Goal: Task Accomplishment & Management: Manage account settings

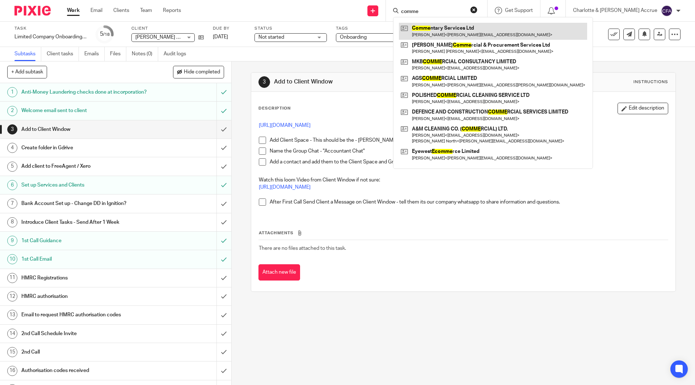
type input "comme"
click at [458, 33] on link at bounding box center [493, 31] width 188 height 17
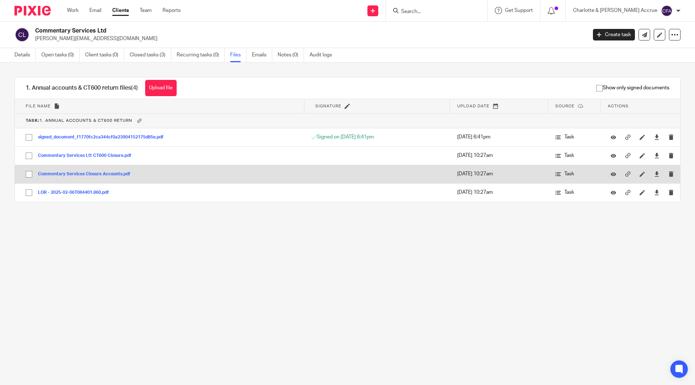
click at [106, 172] on button "Commentary Services Closure Accounts.pdf" at bounding box center [87, 174] width 98 height 5
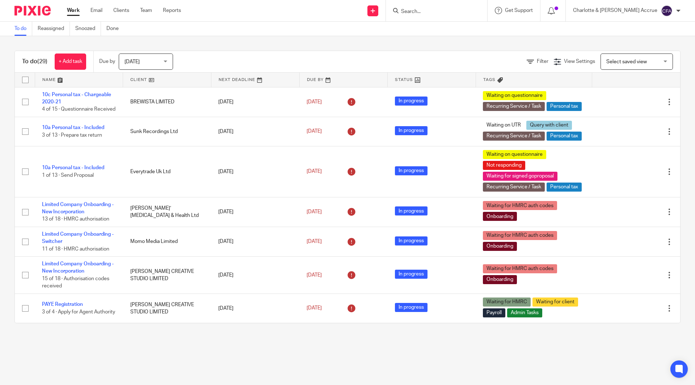
click at [159, 67] on span "[DATE]" at bounding box center [143, 61] width 38 height 15
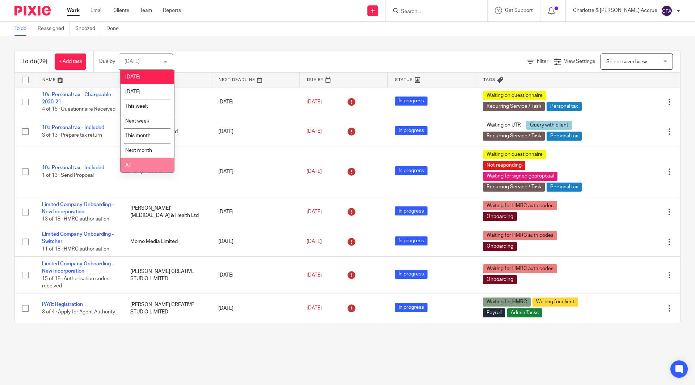
click at [145, 164] on li "All" at bounding box center [147, 165] width 54 height 15
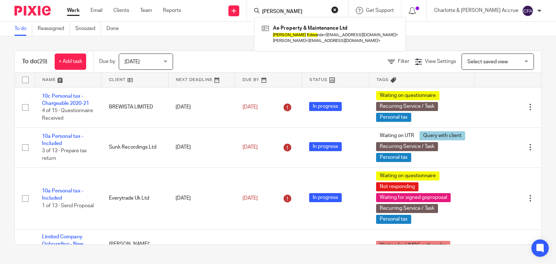
click at [313, 10] on input "adam edwa" at bounding box center [293, 12] width 65 height 7
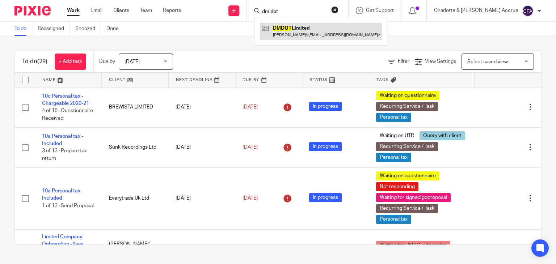
type input "dm dot"
click at [318, 35] on link at bounding box center [321, 31] width 122 height 17
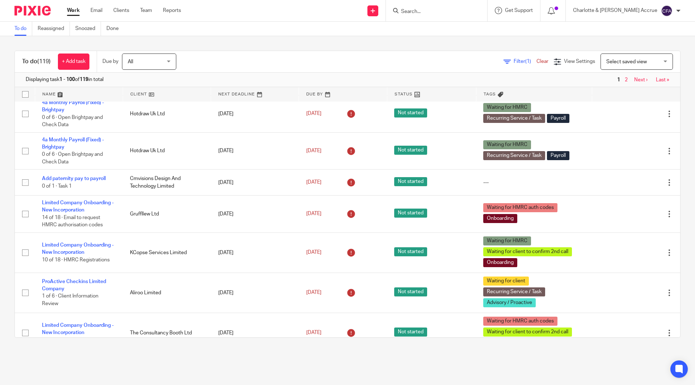
scroll to position [212, 0]
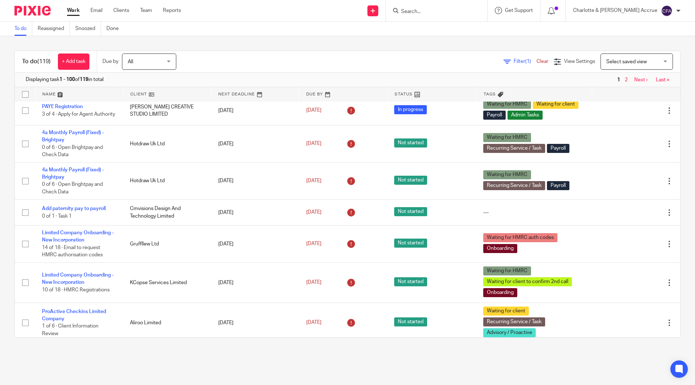
click at [446, 10] on input "Search" at bounding box center [432, 12] width 65 height 7
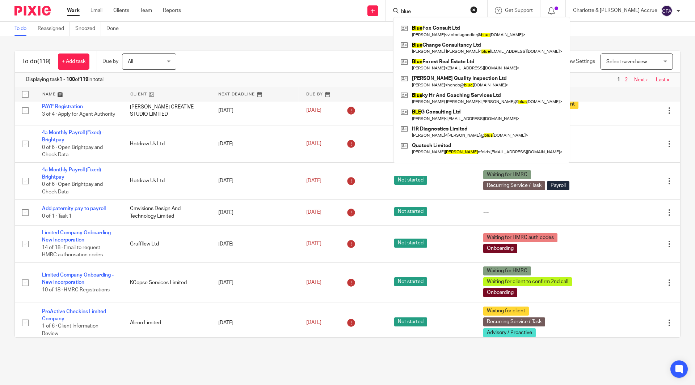
type input "blue"
click at [496, 33] on link at bounding box center [481, 31] width 165 height 17
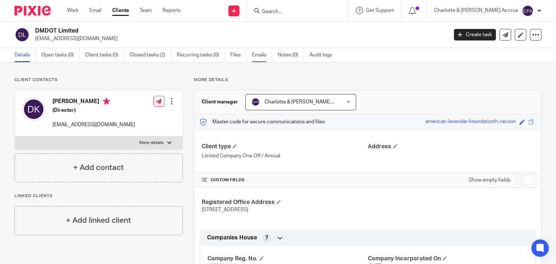
click at [256, 51] on link "Emails" at bounding box center [262, 55] width 20 height 14
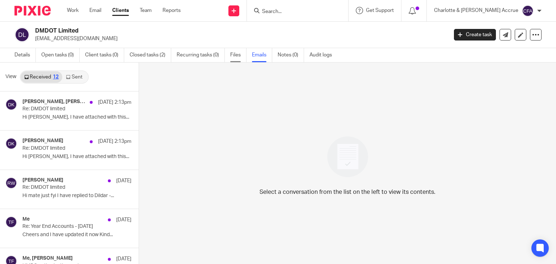
click at [237, 57] on link "Files" at bounding box center [238, 55] width 16 height 14
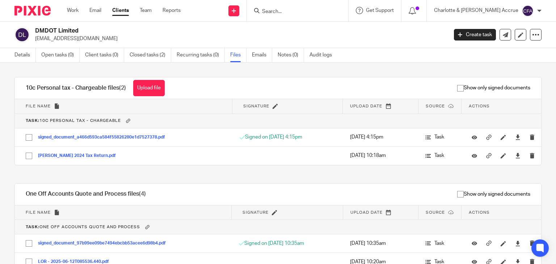
scroll to position [76, 0]
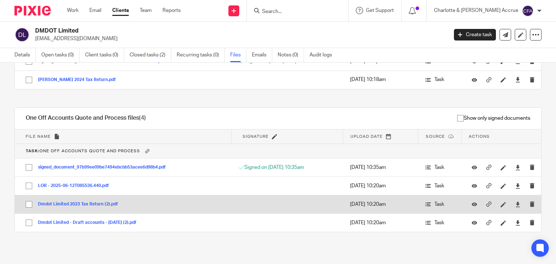
click at [75, 203] on button "Dmdot Limited 2023 Tax Return (2).pdf" at bounding box center [80, 204] width 85 height 5
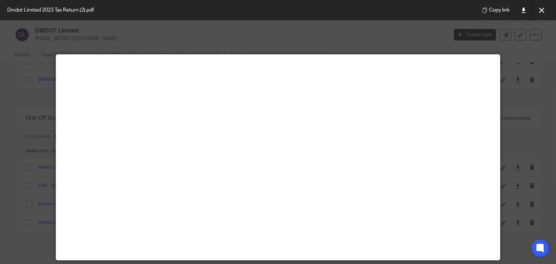
click at [359, 4] on div "Dmdot Limited 2023 Tax Return (2).pdf Copy link" at bounding box center [278, 10] width 556 height 20
click at [545, 12] on button at bounding box center [541, 10] width 14 height 14
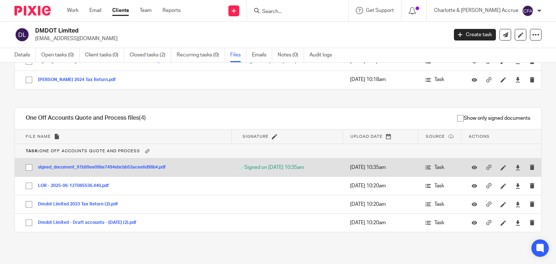
scroll to position [0, 0]
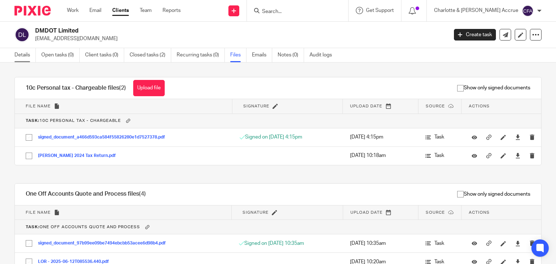
click at [30, 52] on link "Details" at bounding box center [24, 55] width 21 height 14
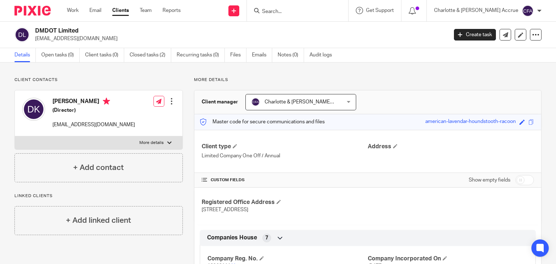
scroll to position [27, 0]
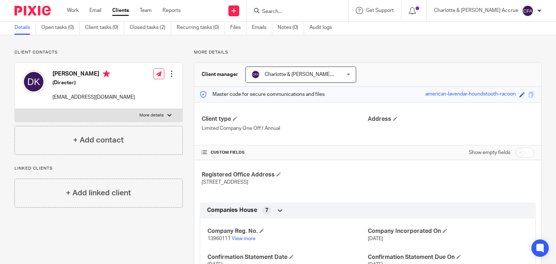
drag, startPoint x: 324, startPoint y: 184, endPoint x: 350, endPoint y: 188, distance: 26.5
click at [350, 188] on div "Registered Office Address [STREET_ADDRESS]" at bounding box center [367, 178] width 347 height 37
copy span "WA1 1RG"
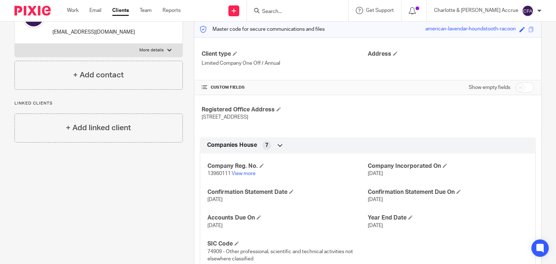
click at [522, 89] on input "checkbox" at bounding box center [524, 87] width 18 height 10
checkbox input "true"
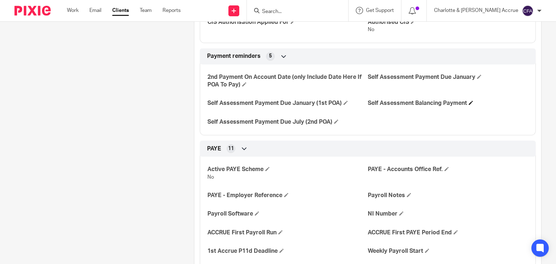
scroll to position [415, 0]
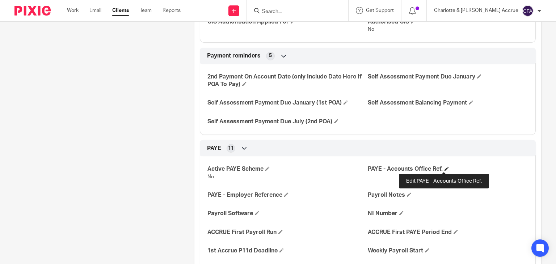
click at [444, 169] on span at bounding box center [446, 168] width 4 height 4
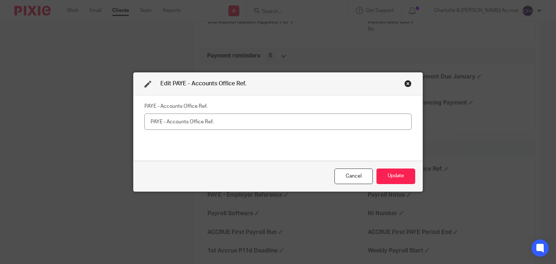
click at [406, 83] on div "Close this dialog window" at bounding box center [407, 83] width 7 height 7
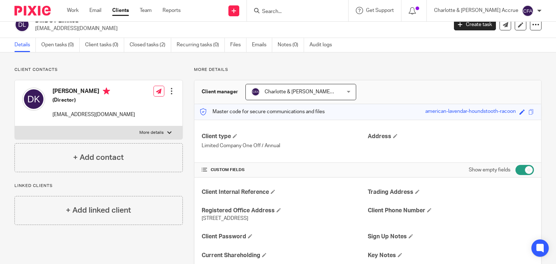
scroll to position [0, 0]
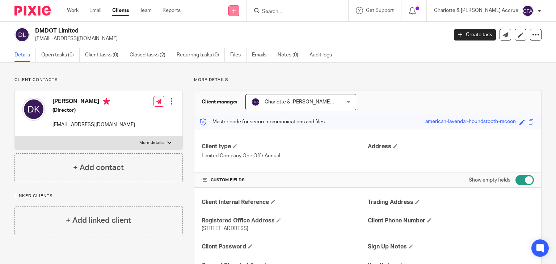
click at [236, 10] on icon at bounding box center [234, 11] width 4 height 4
click at [263, 55] on link "Add client" at bounding box center [264, 55] width 51 height 10
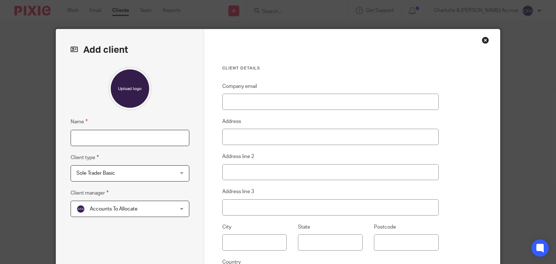
click at [114, 141] on input "Name" at bounding box center [130, 138] width 119 height 16
type input "Blue Fox Consult Ltd"
click at [112, 177] on span "Sole Trader Basic" at bounding box center [121, 173] width 90 height 15
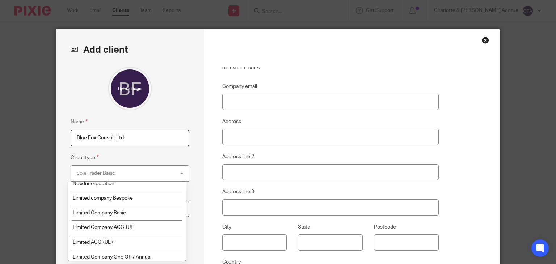
scroll to position [56, 0]
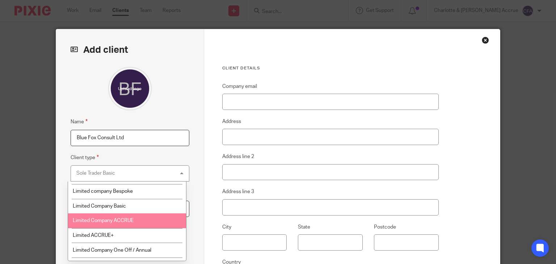
click at [120, 223] on span "Limited Company ACCRUE" at bounding box center [103, 220] width 61 height 5
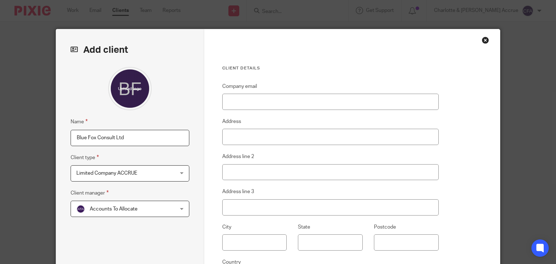
click at [143, 210] on span "Accounts To Allocate" at bounding box center [121, 208] width 90 height 15
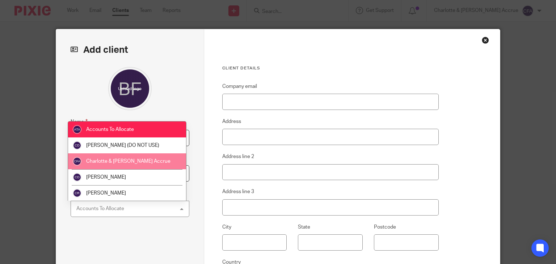
click at [131, 156] on li "Charlotte & [PERSON_NAME] Accrue" at bounding box center [127, 161] width 118 height 16
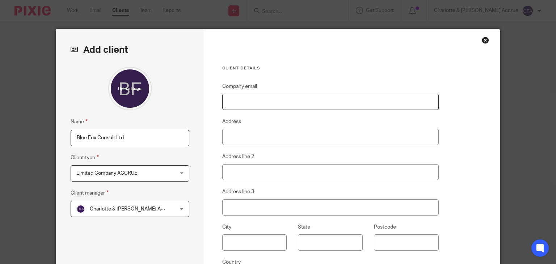
click at [257, 97] on input "Company email" at bounding box center [330, 102] width 216 height 16
click at [260, 103] on input "Company email" at bounding box center [330, 102] width 216 height 16
paste input "[EMAIL_ADDRESS][DOMAIN_NAME]"
type input "[EMAIL_ADDRESS][DOMAIN_NAME]"
click at [248, 139] on input "Address" at bounding box center [330, 137] width 216 height 16
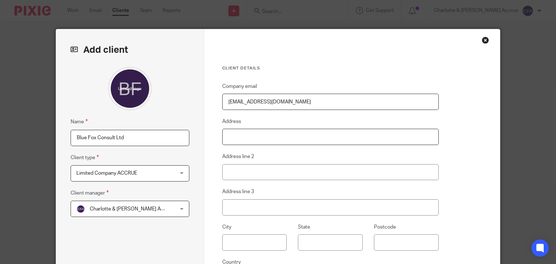
paste input "C/O [PERSON_NAME] [GEOGRAPHIC_DATA], [STREET_ADDRESS][PERSON_NAME]"
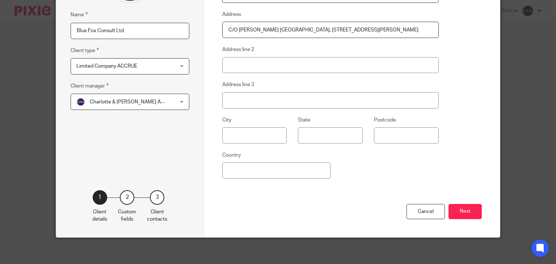
scroll to position [109, 0]
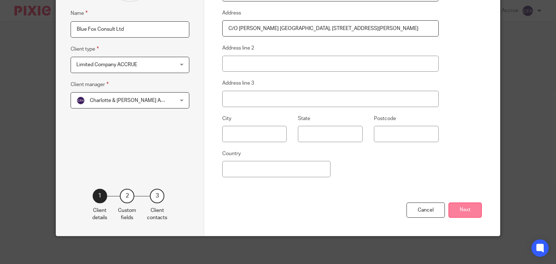
type input "C/O [PERSON_NAME] [GEOGRAPHIC_DATA], [STREET_ADDRESS][PERSON_NAME]"
click at [469, 211] on button "Next" at bounding box center [464, 211] width 33 height 16
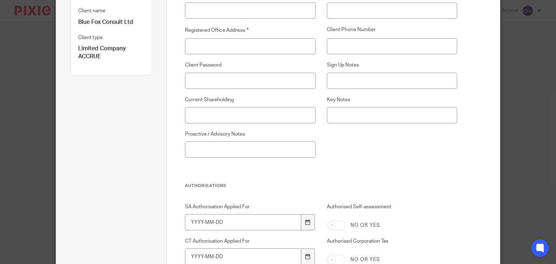
scroll to position [0, 0]
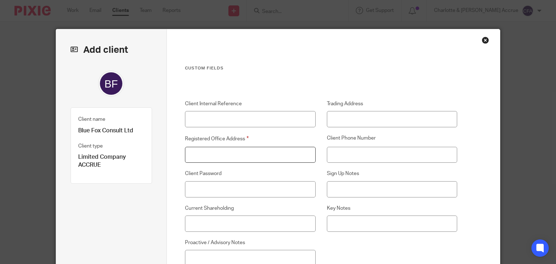
click at [240, 154] on input "Registered Office Address" at bounding box center [250, 155] width 130 height 16
paste input "C/O Lucas Reis Lansdowne House, 85 Buxton Road, Stockport, England, SK2 6LR"
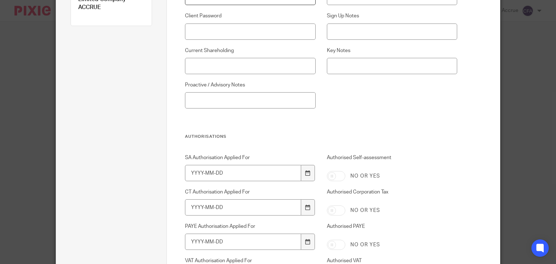
scroll to position [69, 0]
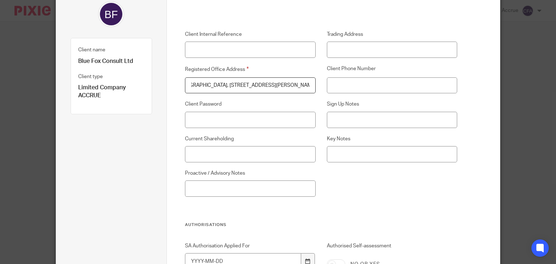
type input "C/O Lucas Reis Lansdowne House, 85 Buxton Road, Stockport, England, SK2 6LR"
click at [368, 120] on input "Sign Up Notes" at bounding box center [392, 120] width 130 height 16
paste input "This one was a referral from my client Jonathon Armstrong, she is a recruiter t…"
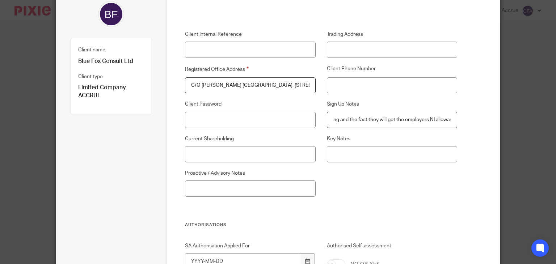
type input "This one was a referral from my client Jonathon Armstrong, she is a recruiter t…"
click at [354, 149] on input "Key Notes" at bounding box center [392, 154] width 130 height 16
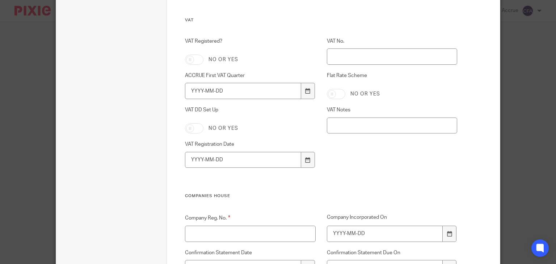
scroll to position [977, 0]
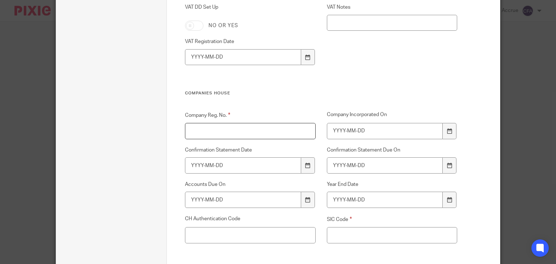
click at [235, 135] on input "Company Reg. No." at bounding box center [250, 131] width 130 height 16
paste input "16354814"
type input "16354814"
click at [452, 132] on div at bounding box center [449, 131] width 14 height 16
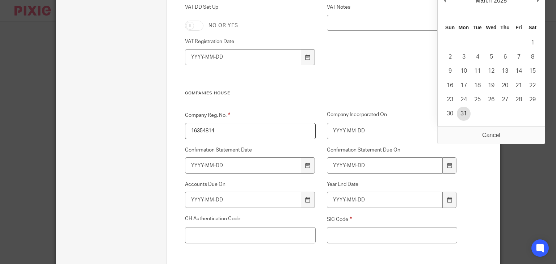
type input "2025-03-31"
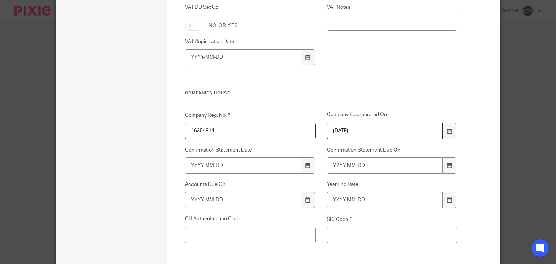
scroll to position [1000, 0]
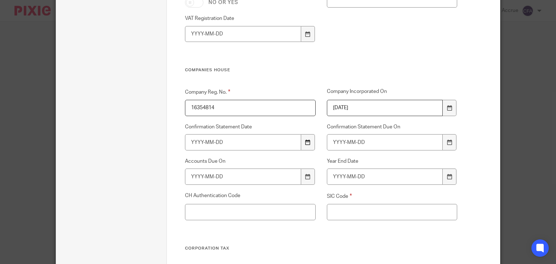
click at [305, 145] on icon at bounding box center [307, 142] width 5 height 5
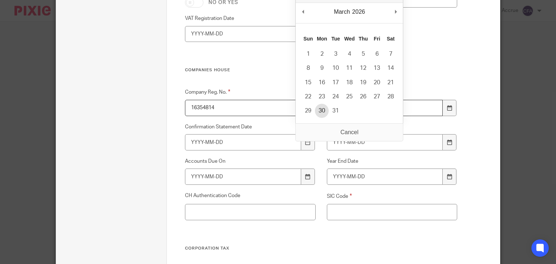
type input "2026-03-30"
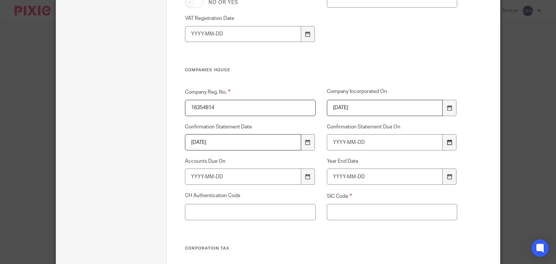
click at [448, 141] on icon at bounding box center [448, 142] width 5 height 5
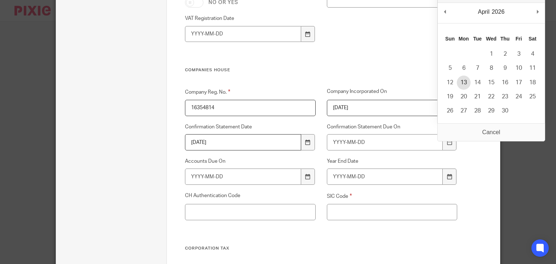
type input "2026-04-13"
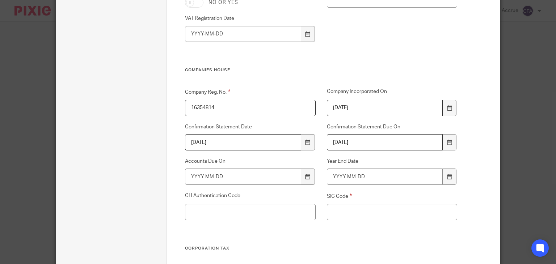
click at [362, 225] on div "Company Reg. No. 16354814 Company Incorporated On 2025-03-31 Confirmation State…" at bounding box center [315, 167] width 283 height 158
click at [370, 211] on input "SIC Code" at bounding box center [392, 212] width 130 height 16
paste input "70229 - Management consultancy activities other than financial management"
type input "70229 - Management consultancy activities other than financial management"
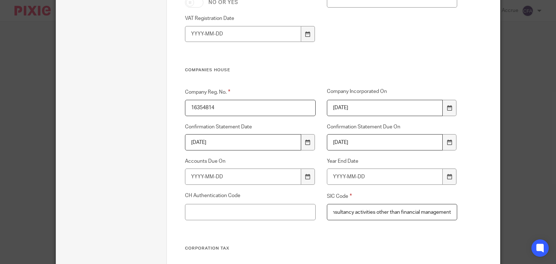
scroll to position [0, 0]
click at [446, 175] on icon at bounding box center [448, 176] width 5 height 5
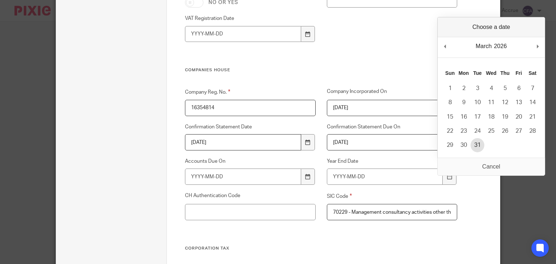
type input "2026-03-31"
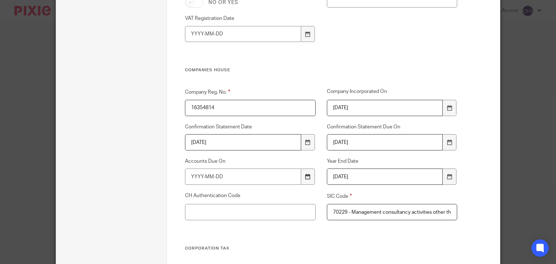
click at [304, 180] on div at bounding box center [308, 177] width 14 height 16
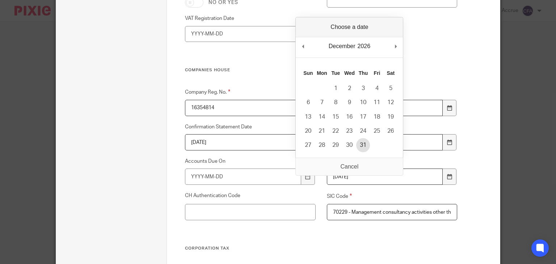
type input "2026-12-31"
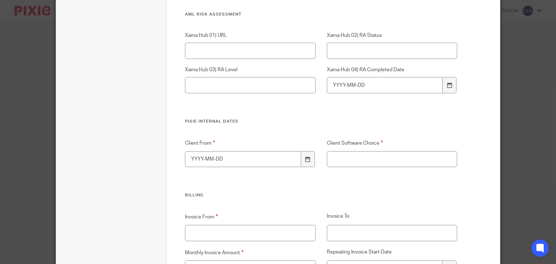
scroll to position [1470, 0]
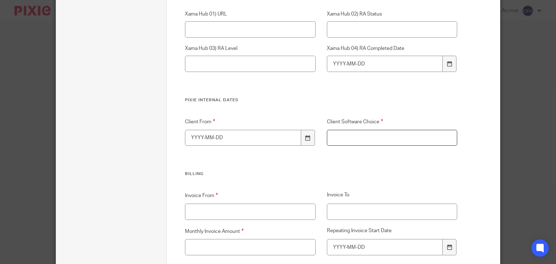
click at [351, 132] on input "Client Software Choice" at bounding box center [392, 138] width 130 height 16
type input "xero"
click at [309, 137] on div at bounding box center [308, 138] width 14 height 16
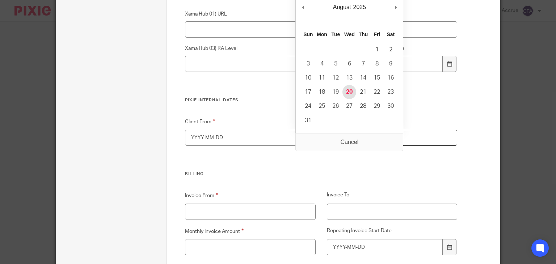
type input "2025-08-20"
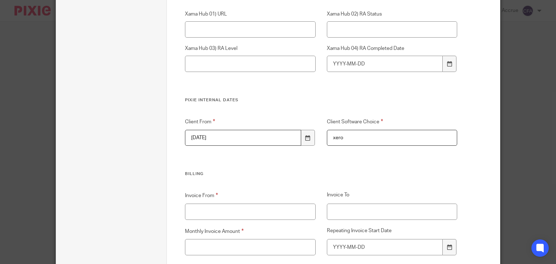
scroll to position [1527, 0]
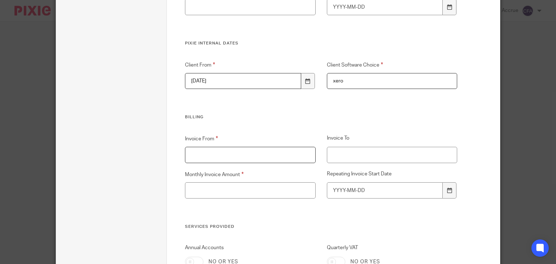
click at [264, 153] on input "Invoice From" at bounding box center [250, 155] width 130 height 16
type input "August"
click at [245, 194] on input "Monthly Invoice Amount" at bounding box center [250, 190] width 130 height 16
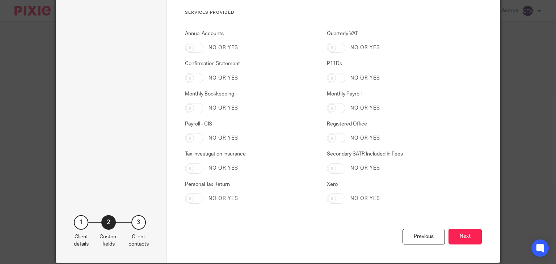
scroll to position [1742, 0]
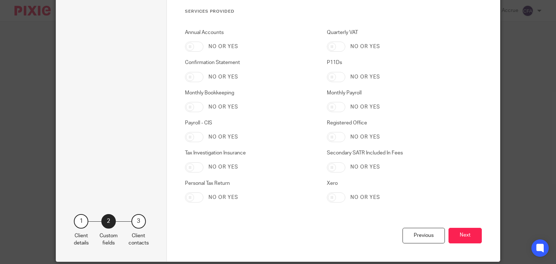
type input "150"
click at [188, 44] on input "Annual Accounts" at bounding box center [194, 47] width 18 height 10
checkbox input "true"
click at [187, 77] on input "Confirmation Statement" at bounding box center [194, 77] width 18 height 10
checkbox input "true"
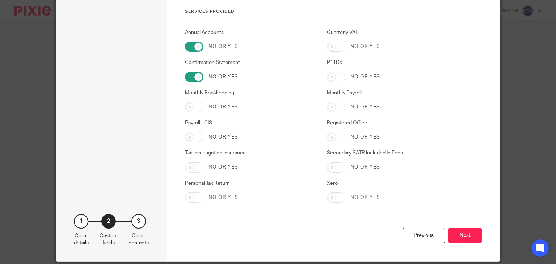
click at [192, 197] on input "Personal Tax Return" at bounding box center [194, 197] width 18 height 10
checkbox input "true"
click at [335, 108] on input "Monthly Payroll" at bounding box center [336, 107] width 18 height 10
checkbox input "true"
click at [470, 231] on button "Next" at bounding box center [464, 236] width 33 height 16
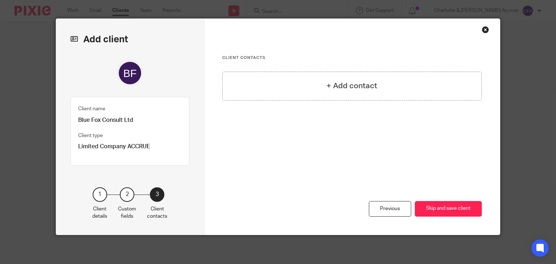
scroll to position [10, 0]
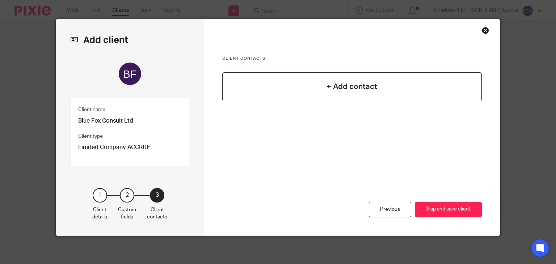
click at [395, 92] on div "+ Add contact" at bounding box center [352, 86] width 260 height 29
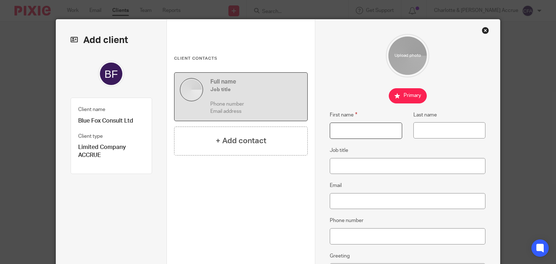
click at [332, 132] on input "First name" at bounding box center [366, 131] width 72 height 16
type input "Victoria"
type input "Goodier"
click at [357, 165] on input "Job title" at bounding box center [408, 166] width 156 height 16
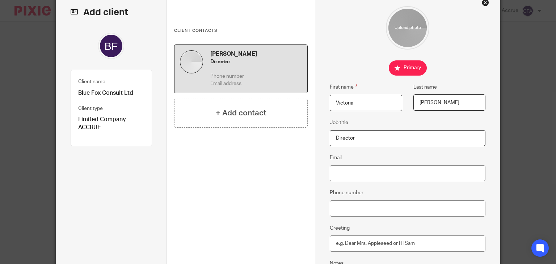
type input "Director"
click at [357, 165] on input "Email" at bounding box center [408, 173] width 156 height 16
click at [380, 174] on input "Email" at bounding box center [408, 173] width 156 height 16
paste input "victoriagoodier@bluefoxconsult.com"
type input "victoriagoodier@bluefoxconsult.com"
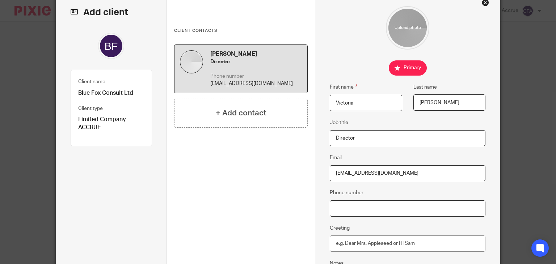
click at [411, 209] on input "Phone number" at bounding box center [408, 208] width 156 height 16
paste input "07768471753"
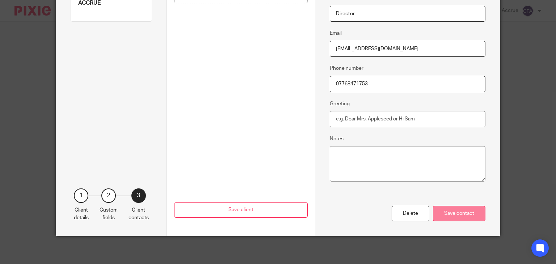
type input "07768471753"
click at [447, 219] on div "Save contact" at bounding box center [459, 214] width 52 height 16
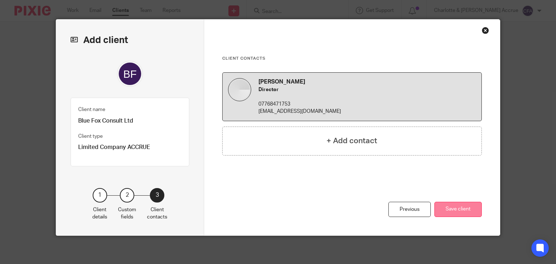
click at [456, 205] on button "Save client" at bounding box center [457, 210] width 47 height 16
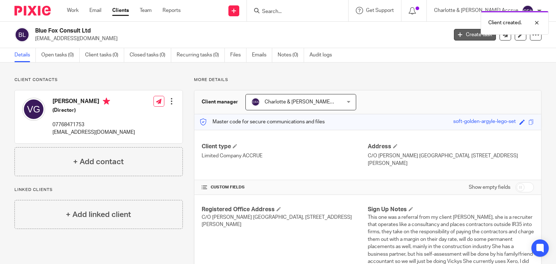
click at [463, 37] on link "Create task" at bounding box center [475, 35] width 42 height 12
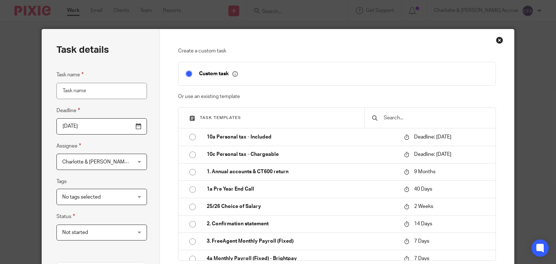
click at [395, 118] on input "text" at bounding box center [435, 118] width 105 height 8
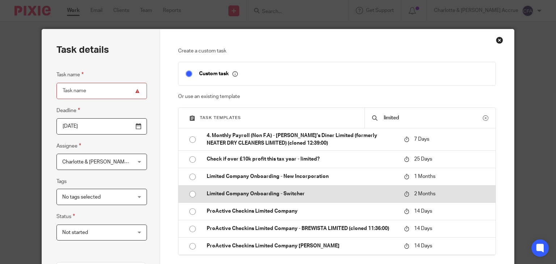
type input "limited"
click at [318, 199] on td "Limited Company Onboarding - Switcher" at bounding box center [299, 193] width 201 height 17
type input "[DATE]"
type input "Limited Company Onboarding - Switcher"
checkbox input "false"
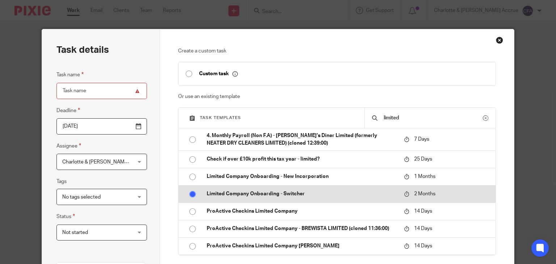
radio input "true"
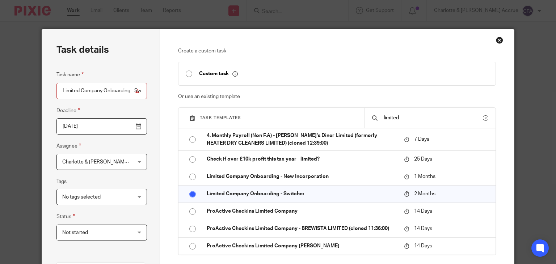
scroll to position [170, 0]
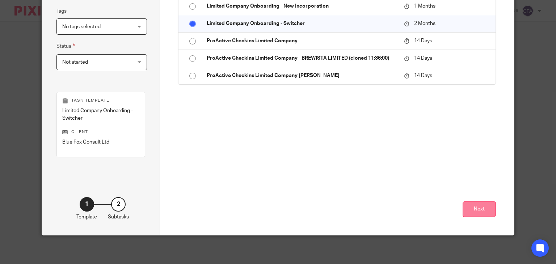
click at [472, 207] on button "Next" at bounding box center [478, 210] width 33 height 16
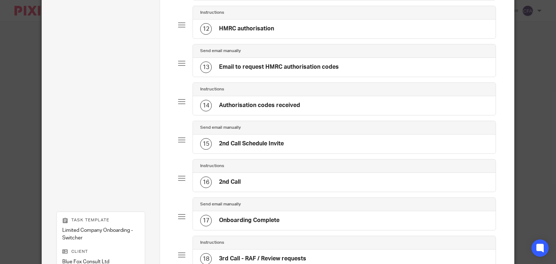
scroll to position [599, 0]
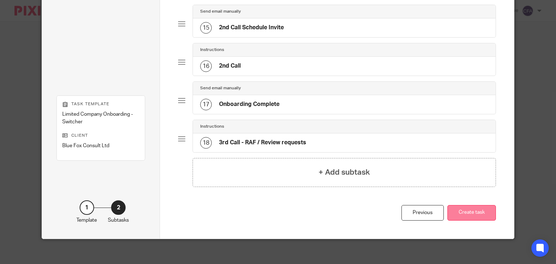
click at [477, 206] on button "Create task" at bounding box center [471, 213] width 48 height 16
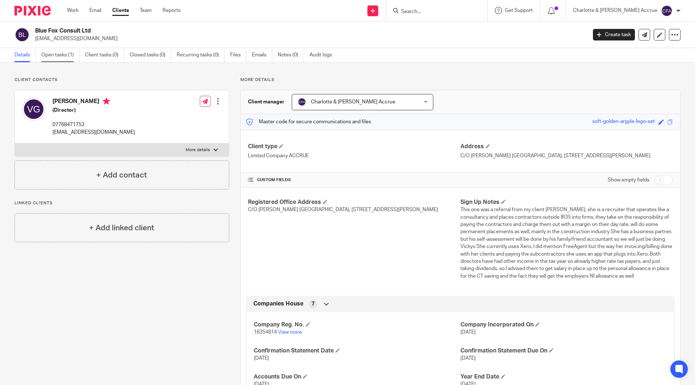
click at [62, 51] on link "Open tasks (1)" at bounding box center [60, 55] width 38 height 14
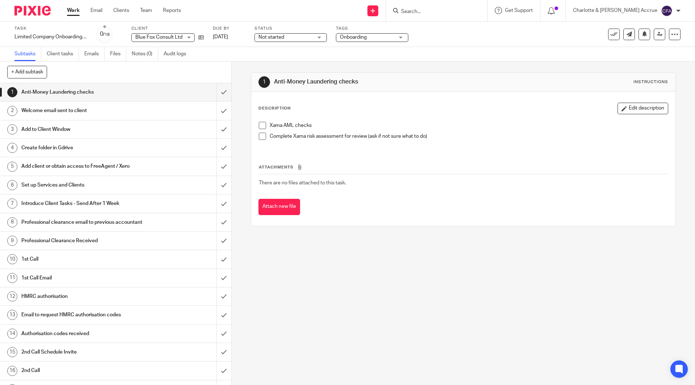
click at [131, 108] on h1 "Welcome email sent to client" at bounding box center [83, 110] width 125 height 11
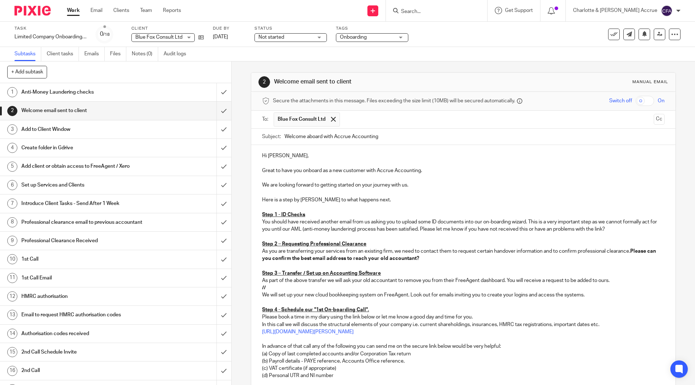
click at [380, 142] on input "Welcome aboard with Accrue Accounting" at bounding box center [474, 137] width 380 height 16
type input "Welcome aboard with Accrue Accounting"
click at [314, 159] on p "Hi Victoria," at bounding box center [463, 155] width 402 height 7
click at [71, 10] on link "Work" at bounding box center [73, 10] width 13 height 7
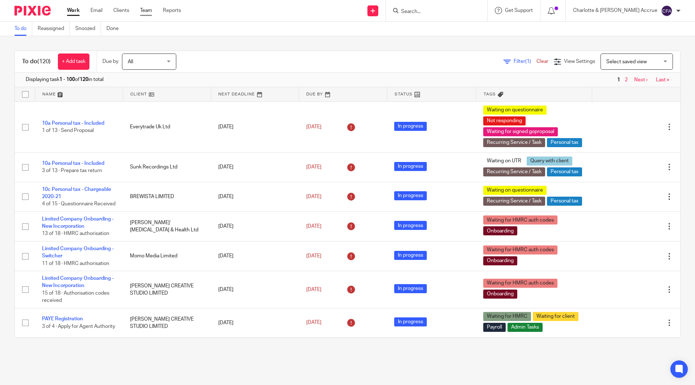
click at [142, 9] on link "Team" at bounding box center [146, 10] width 12 height 7
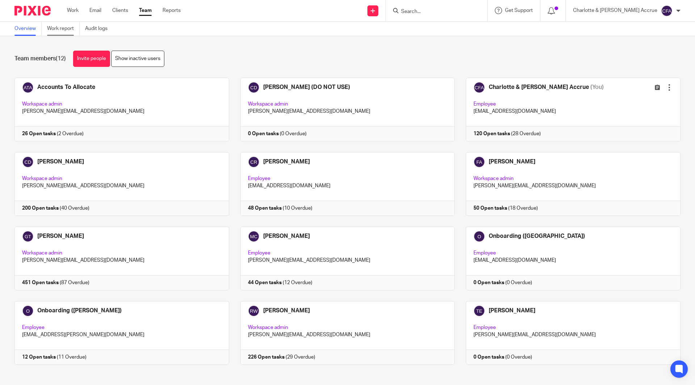
click at [62, 29] on link "Work report" at bounding box center [63, 29] width 33 height 14
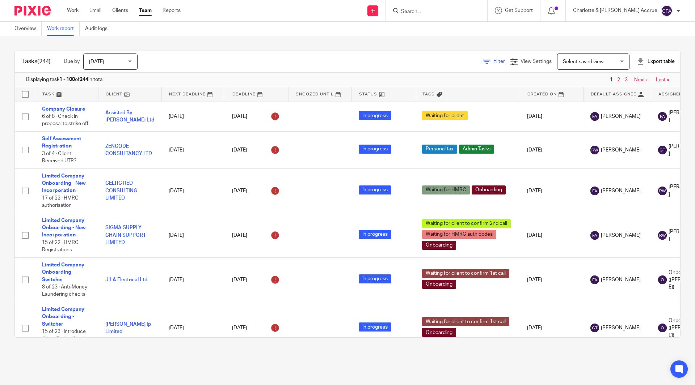
click at [483, 60] on icon at bounding box center [486, 61] width 7 height 7
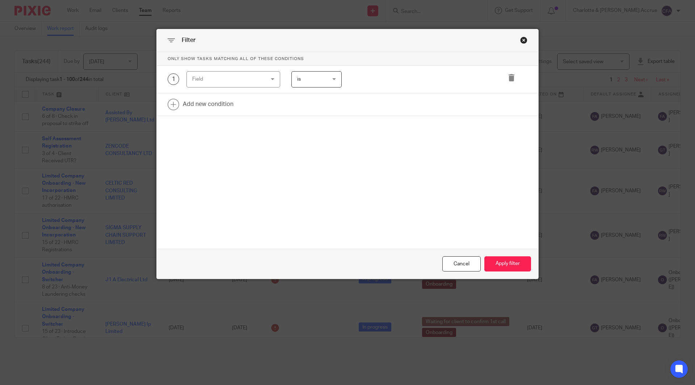
click at [237, 84] on div "Field" at bounding box center [227, 79] width 70 height 15
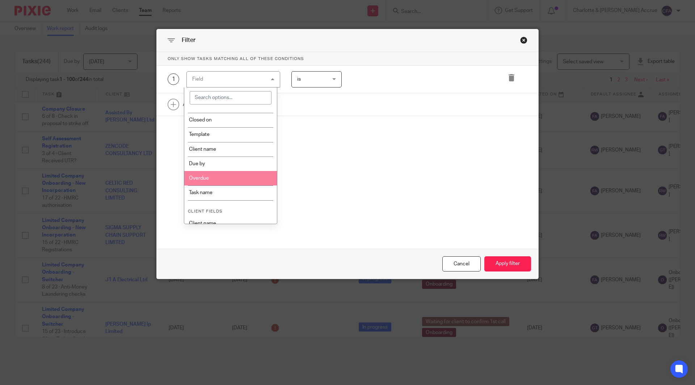
scroll to position [114, 0]
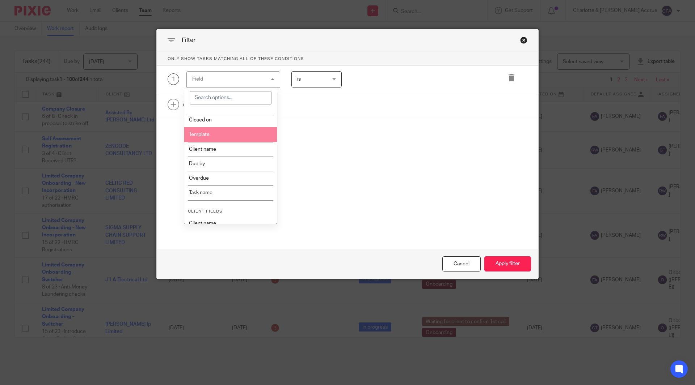
click at [222, 137] on li "Template" at bounding box center [230, 134] width 93 height 14
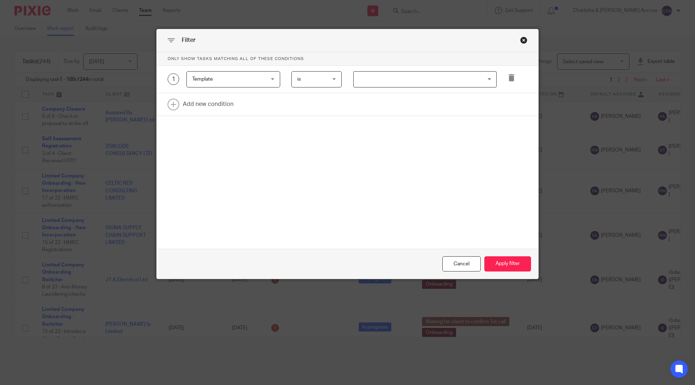
click at [373, 78] on input "Search for option" at bounding box center [423, 79] width 138 height 13
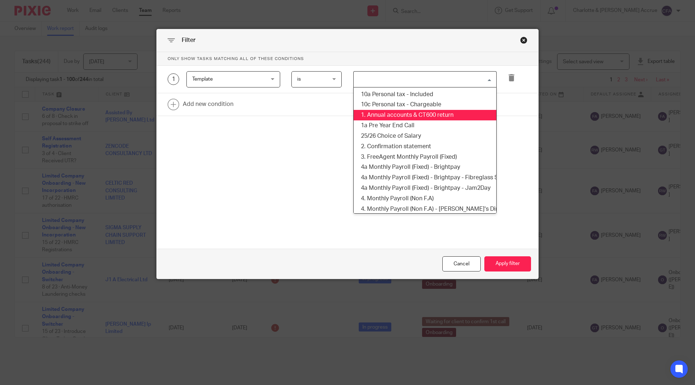
click at [390, 118] on li "1. Annual accounts & CT600 return" at bounding box center [424, 115] width 143 height 10
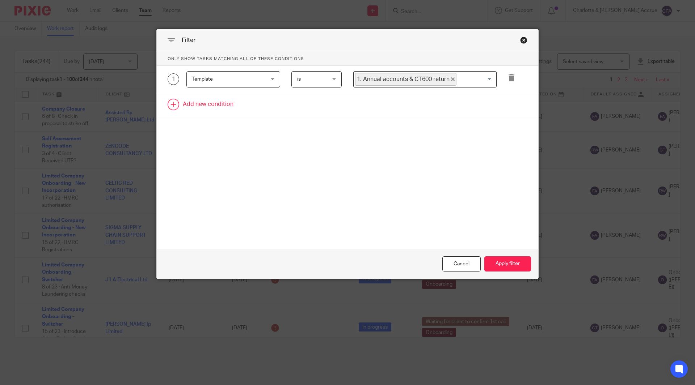
click at [208, 105] on link at bounding box center [347, 104] width 381 height 22
click at [222, 109] on div "Field" at bounding box center [227, 106] width 70 height 15
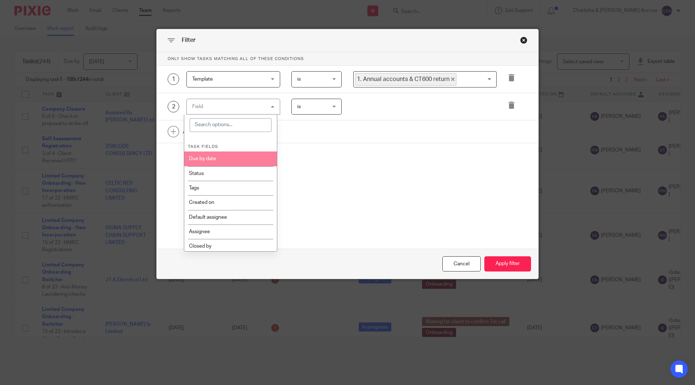
click at [213, 160] on li "Due by date" at bounding box center [230, 159] width 93 height 14
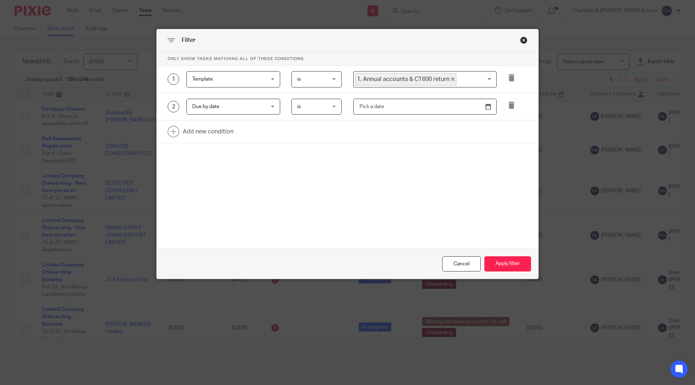
click at [361, 111] on input "text" at bounding box center [424, 107] width 143 height 16
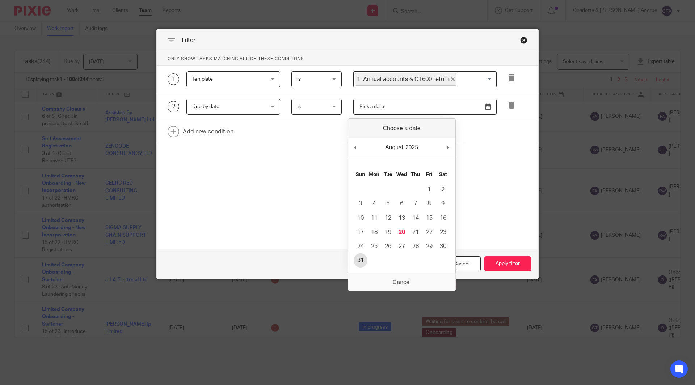
type input "[DATE]"
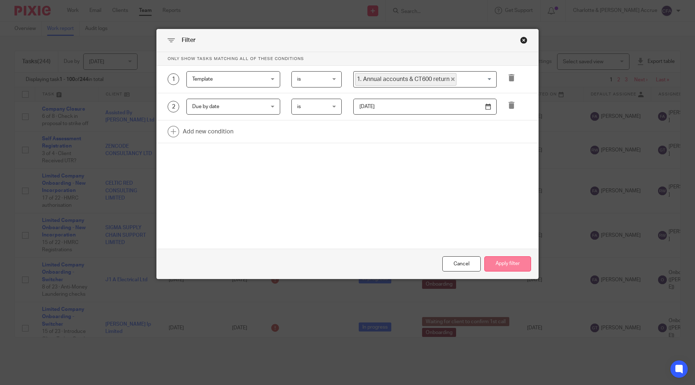
click at [507, 267] on button "Apply filter" at bounding box center [507, 265] width 47 height 16
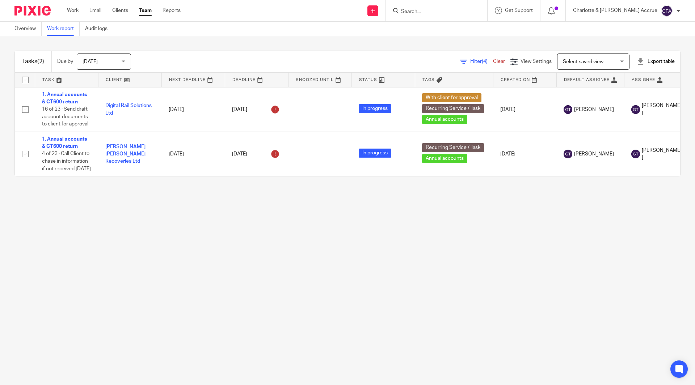
click at [470, 63] on span "Filter (4)" at bounding box center [481, 61] width 23 height 5
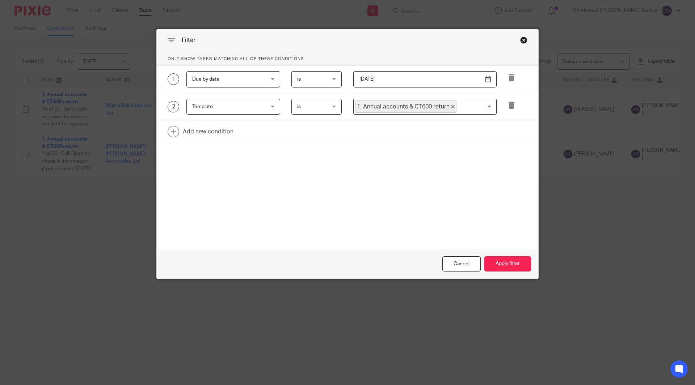
click at [310, 84] on span "is" at bounding box center [314, 79] width 35 height 15
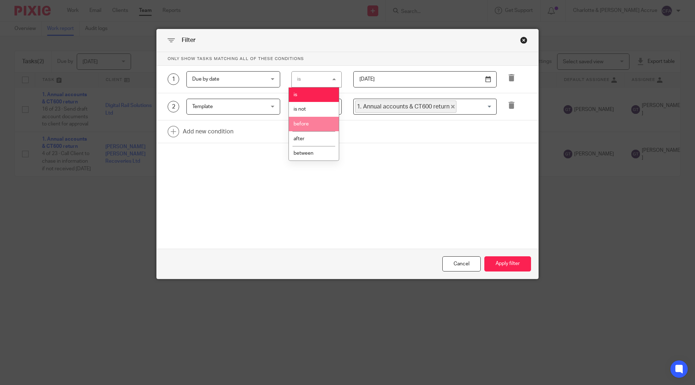
click at [305, 124] on span "before" at bounding box center [300, 124] width 15 height 5
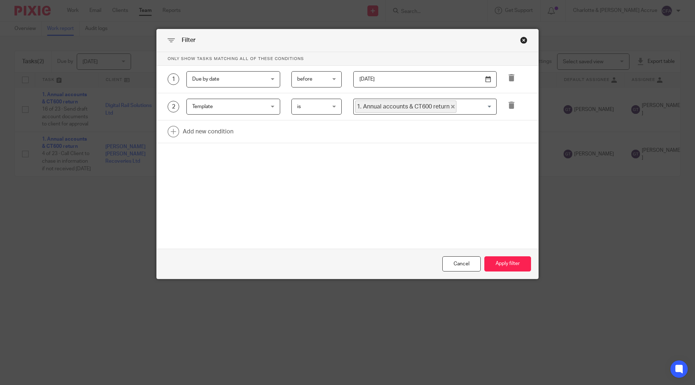
click at [484, 77] on input "[DATE]" at bounding box center [424, 79] width 143 height 16
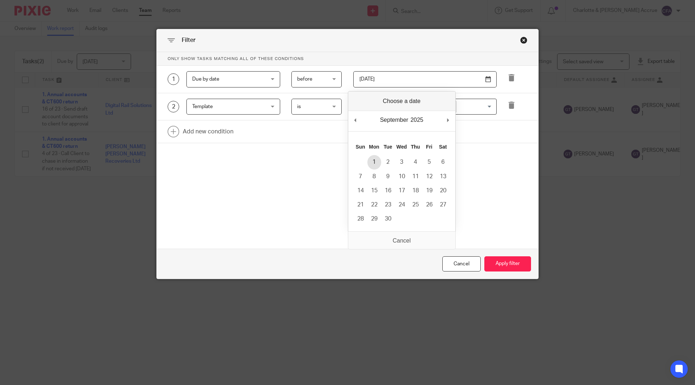
type input "[DATE]"
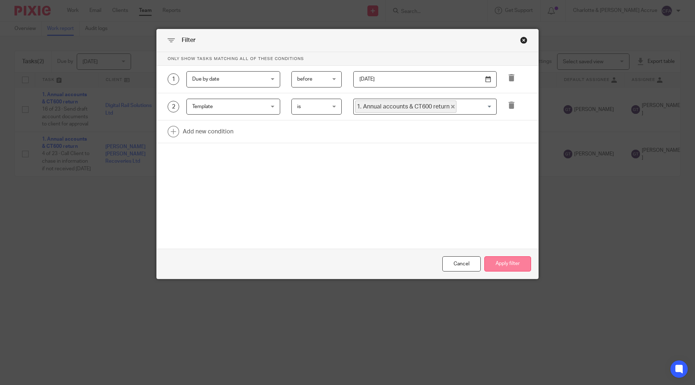
click at [509, 264] on button "Apply filter" at bounding box center [507, 265] width 47 height 16
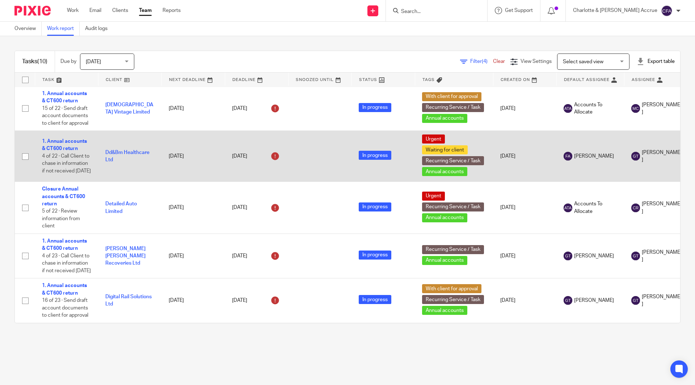
scroll to position [267, 0]
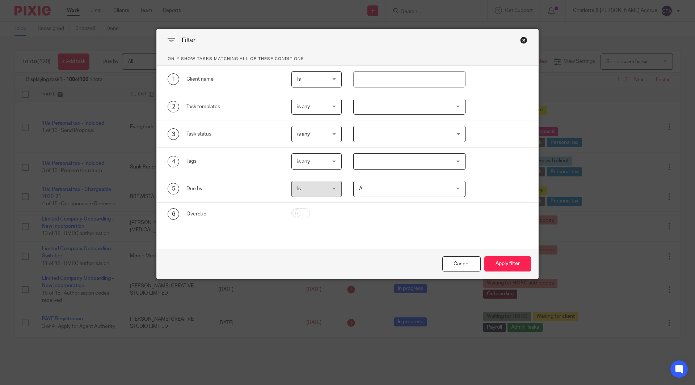
click at [520, 40] on div "Close this dialog window" at bounding box center [523, 40] width 7 height 7
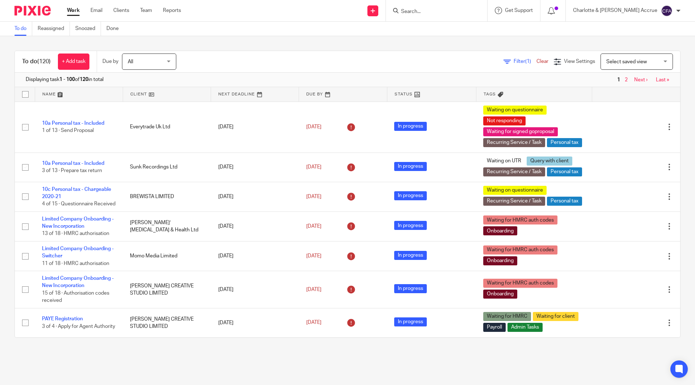
click at [503, 60] on link "Filter (1)" at bounding box center [519, 61] width 33 height 5
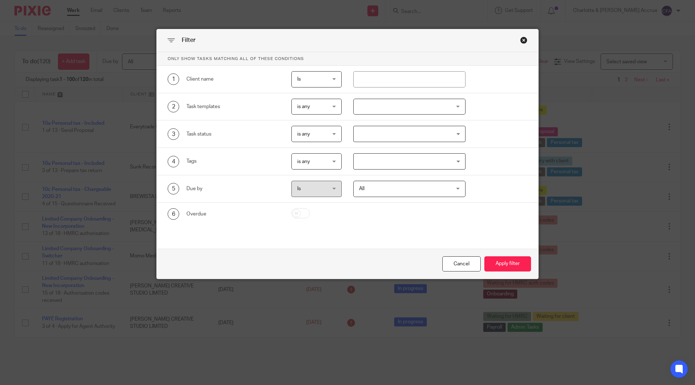
click at [377, 136] on input "Search for option" at bounding box center [407, 134] width 107 height 13
click at [476, 106] on div "2 Task templates is any is any is any is none is_any New client onboarding - Ar…" at bounding box center [341, 107] width 371 height 16
click at [432, 104] on div at bounding box center [409, 107] width 113 height 16
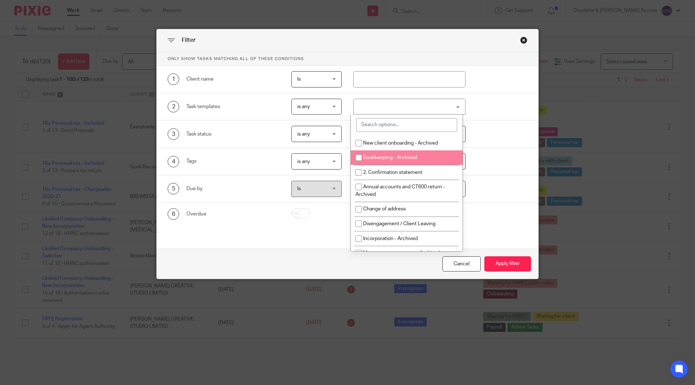
click at [486, 58] on p "Only show tasks matching all of these conditions" at bounding box center [347, 59] width 381 height 14
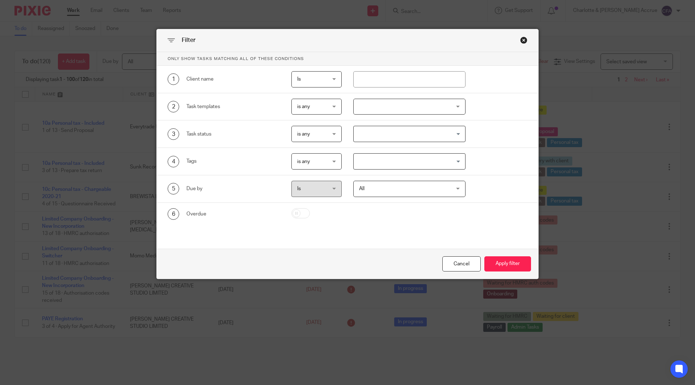
click at [385, 105] on div at bounding box center [409, 107] width 113 height 16
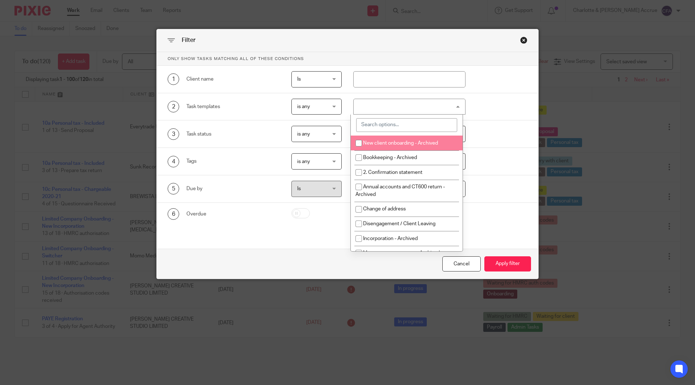
click at [379, 128] on input "search" at bounding box center [406, 125] width 101 height 14
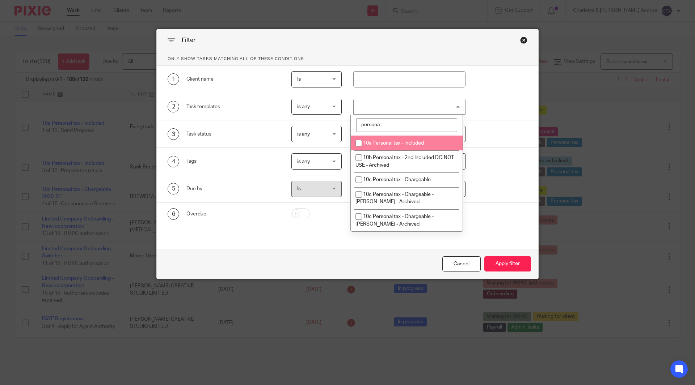
type input "persona"
click at [383, 141] on span "10a Personal tax - Included" at bounding box center [393, 143] width 61 height 5
checkbox input "true"
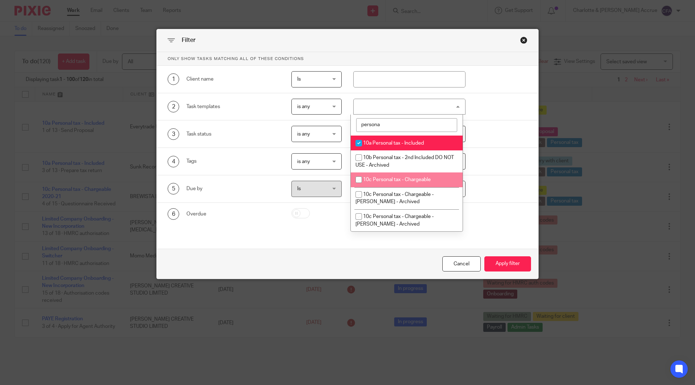
click at [398, 180] on span "10c Personal tax - Chargeable" at bounding box center [397, 179] width 68 height 5
checkbox input "true"
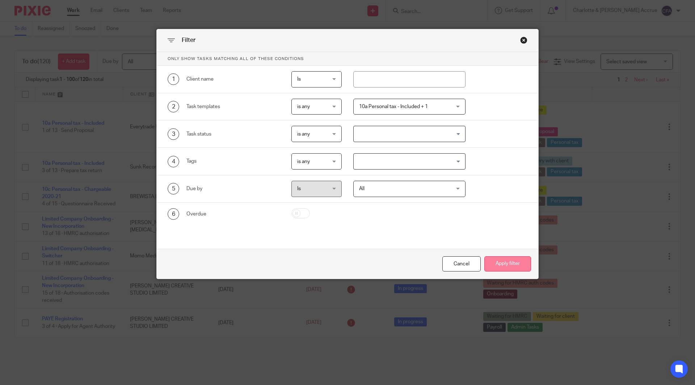
click at [505, 262] on button "Apply filter" at bounding box center [507, 265] width 47 height 16
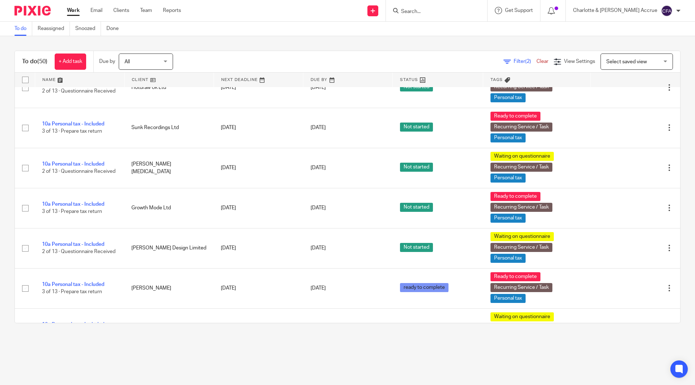
scroll to position [644, 0]
click at [465, 15] on input "Search" at bounding box center [432, 12] width 65 height 7
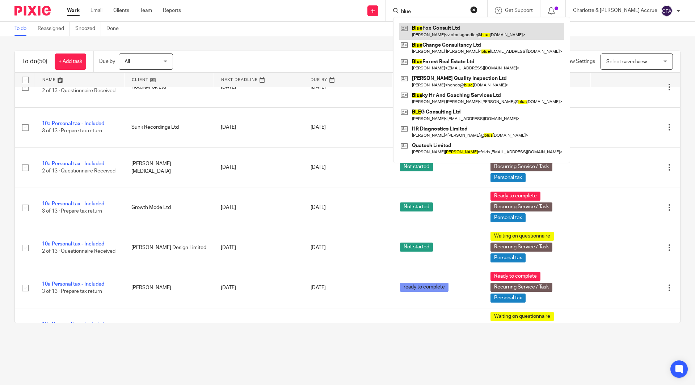
type input "blue"
click at [467, 27] on link at bounding box center [481, 31] width 165 height 17
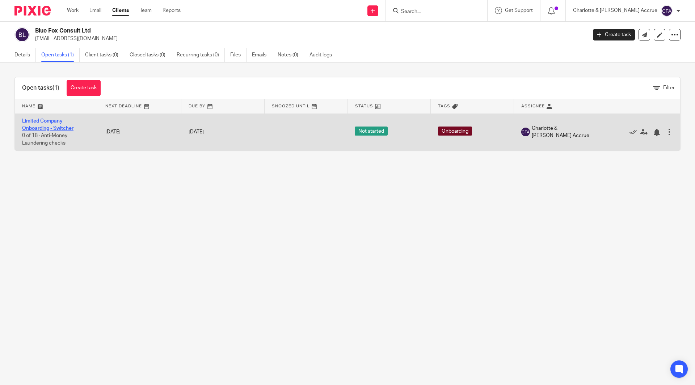
click at [65, 126] on link "Limited Company Onboarding - Switcher" at bounding box center [47, 125] width 51 height 12
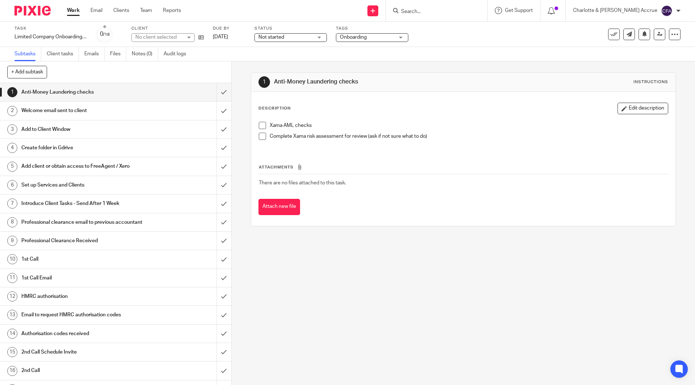
click at [179, 115] on div "Welcome email sent to client" at bounding box center [115, 110] width 188 height 11
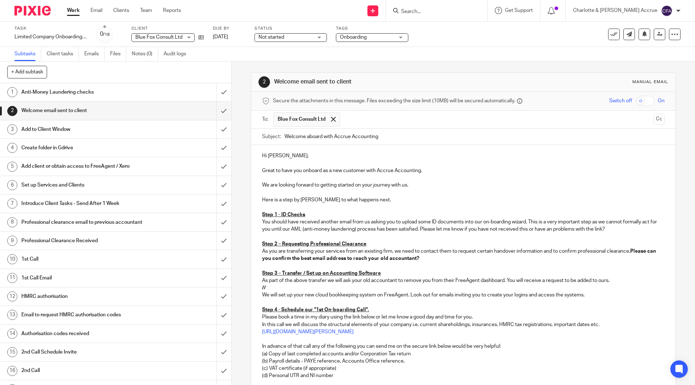
click at [283, 155] on p "Hi Victoria," at bounding box center [463, 155] width 402 height 7
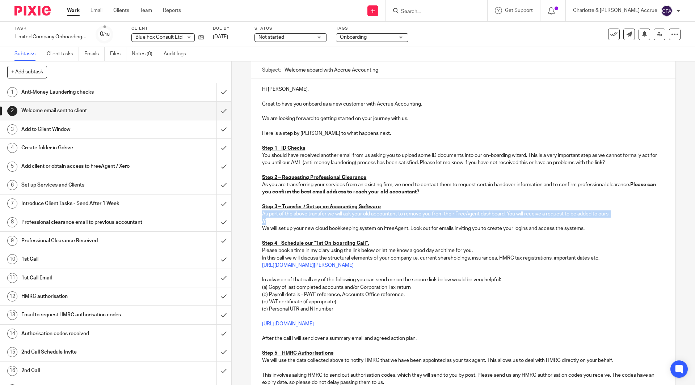
drag, startPoint x: 270, startPoint y: 221, endPoint x: 259, endPoint y: 215, distance: 12.5
click at [259, 215] on div "Hi Vicky, Great to have you onboard as a new customer with Accrue Accounting. W…" at bounding box center [463, 276] width 424 height 394
click at [271, 223] on p "//" at bounding box center [463, 221] width 402 height 7
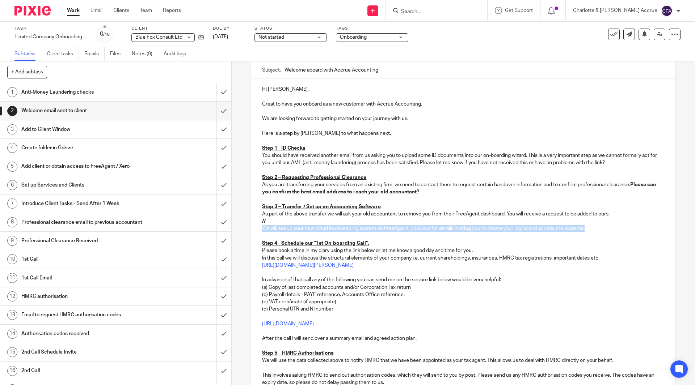
drag, startPoint x: 592, startPoint y: 230, endPoint x: 288, endPoint y: 224, distance: 303.6
click at [288, 224] on div "Hi Vicky, Great to have you onboard as a new customer with Accrue Accounting. W…" at bounding box center [463, 276] width 424 height 394
click at [264, 185] on p "As you are transferring your services from an existing firm, we need to contact…" at bounding box center [463, 188] width 402 height 15
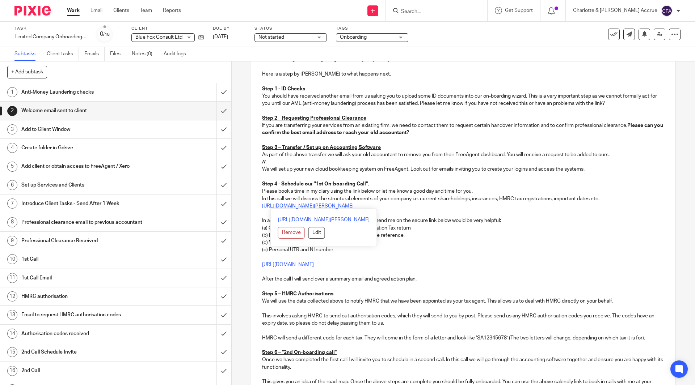
drag, startPoint x: 343, startPoint y: 209, endPoint x: 261, endPoint y: 209, distance: 81.8
click at [262, 209] on p "https://calendly.com/accrue-chris" at bounding box center [463, 206] width 402 height 7
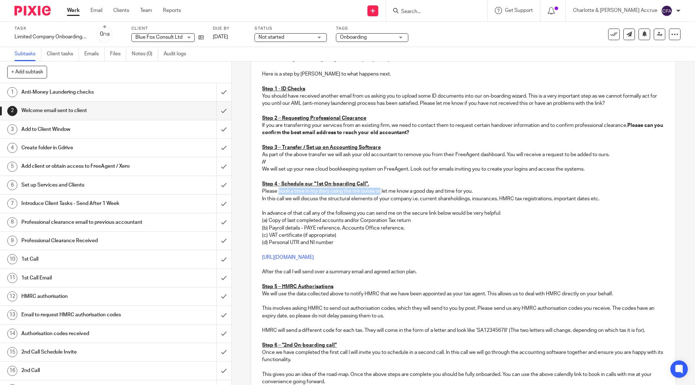
drag, startPoint x: 380, startPoint y: 191, endPoint x: 276, endPoint y: 191, distance: 103.8
click at [276, 191] on p "Please book a time in my diary using the link below or let me know a good day a…" at bounding box center [463, 191] width 402 height 7
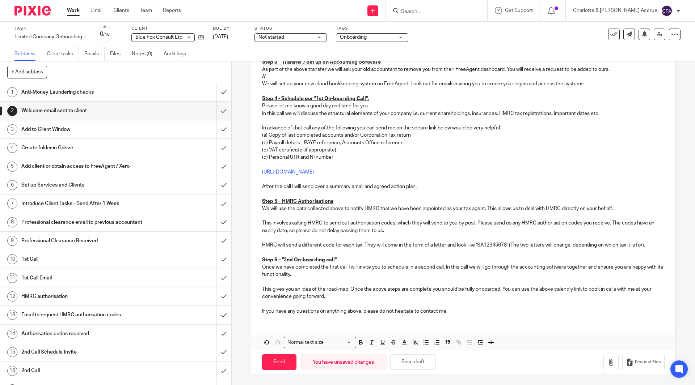
scroll to position [67, 0]
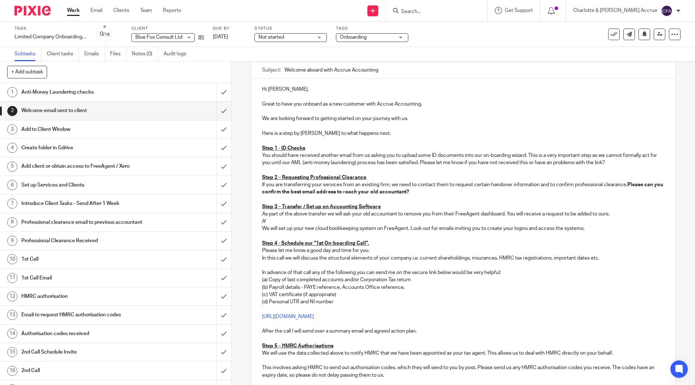
click at [272, 221] on p "//" at bounding box center [463, 221] width 402 height 7
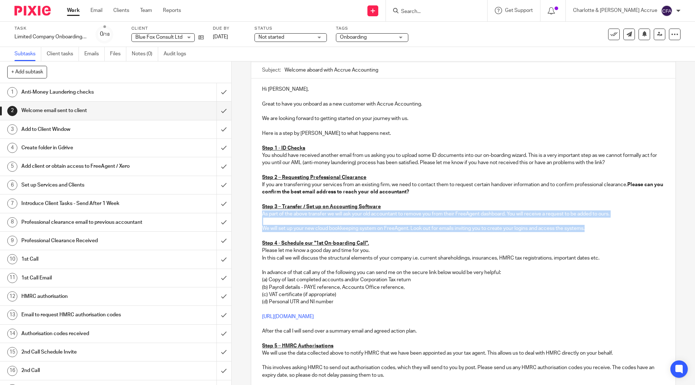
drag, startPoint x: 602, startPoint y: 232, endPoint x: 258, endPoint y: 213, distance: 344.9
click at [258, 213] on div "Hi Vicky, Great to have you onboard as a new customer with Accrue Accounting. W…" at bounding box center [463, 272] width 424 height 387
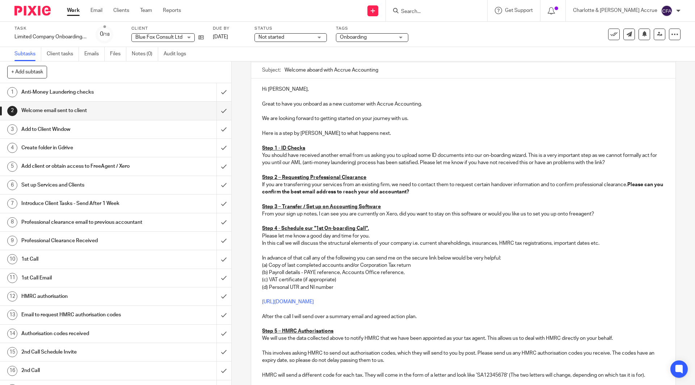
scroll to position [197, 0]
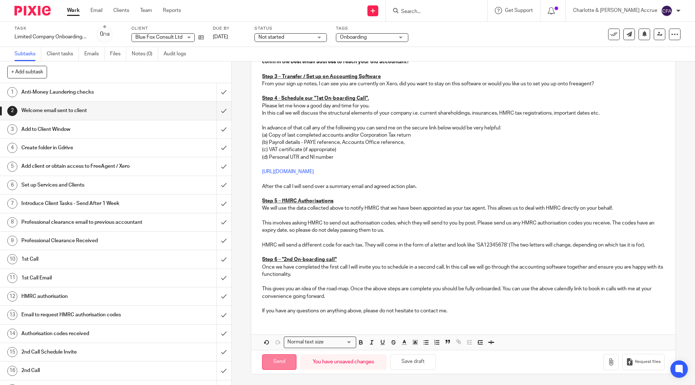
click at [275, 358] on input "Send" at bounding box center [279, 363] width 34 height 16
type input "Sent"
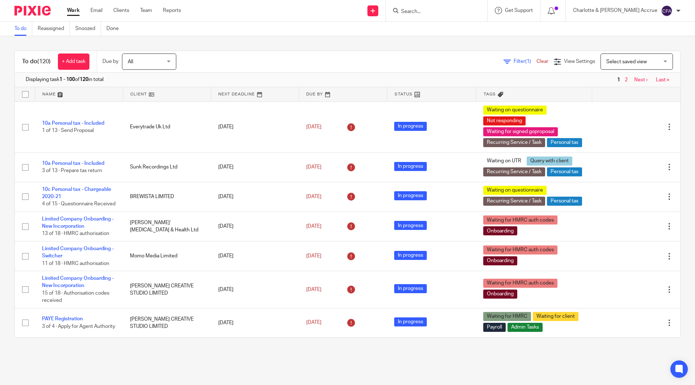
click at [436, 11] on input "Search" at bounding box center [432, 12] width 65 height 7
type input "ilaria"
click at [447, 27] on link at bounding box center [459, 31] width 120 height 17
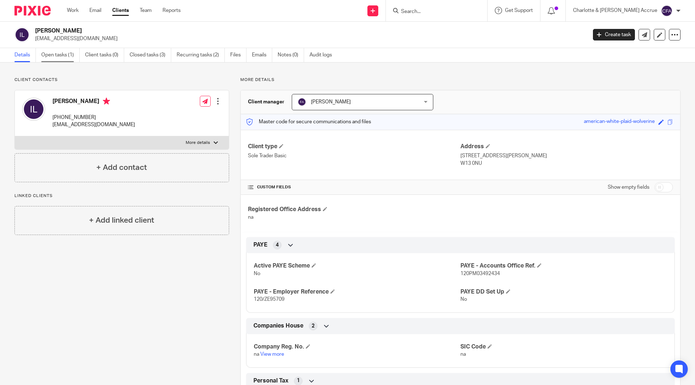
click at [62, 59] on link "Open tasks (1)" at bounding box center [60, 55] width 38 height 14
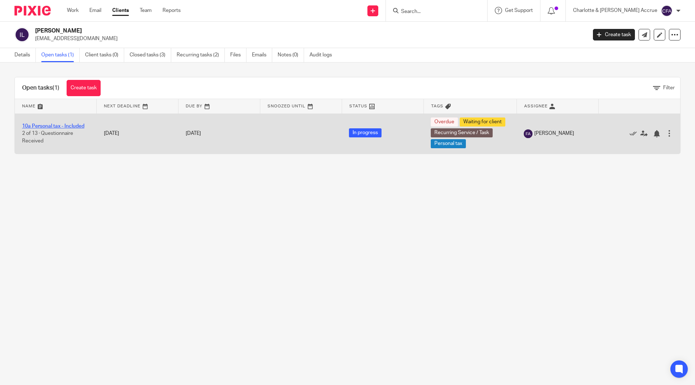
click at [73, 126] on link "10a Personal tax - Included" at bounding box center [53, 126] width 62 height 5
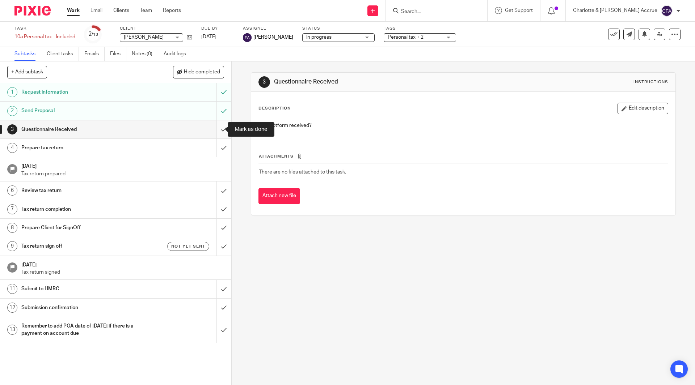
click at [215, 126] on input "submit" at bounding box center [115, 129] width 231 height 18
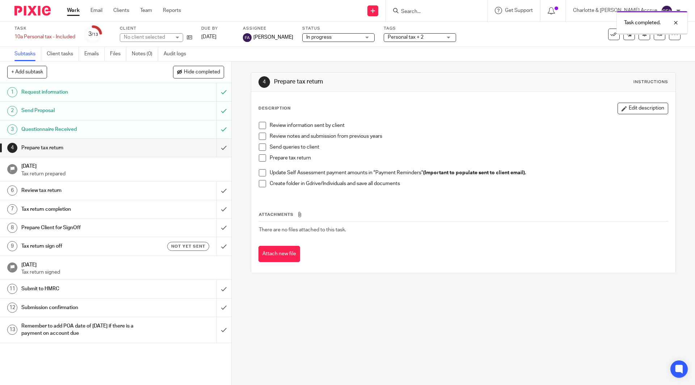
click at [387, 39] on span "Personal tax + 2" at bounding box center [405, 37] width 36 height 5
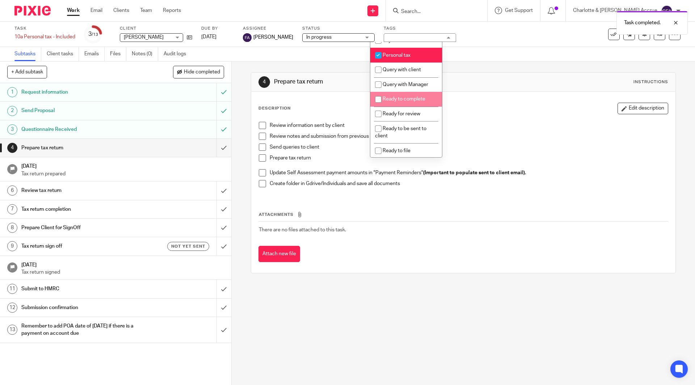
scroll to position [223, 0]
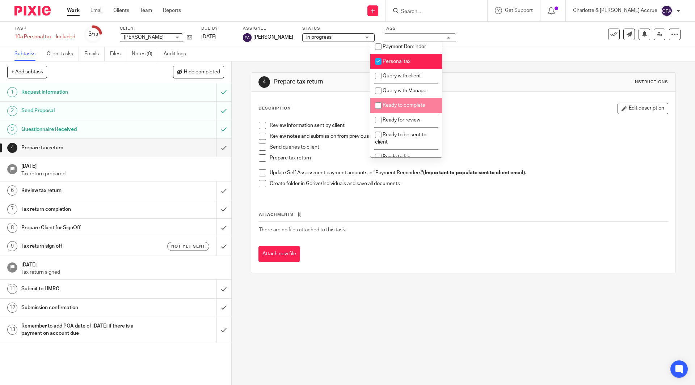
click at [393, 108] on span "Ready to complete" at bounding box center [403, 105] width 43 height 5
checkbox input "true"
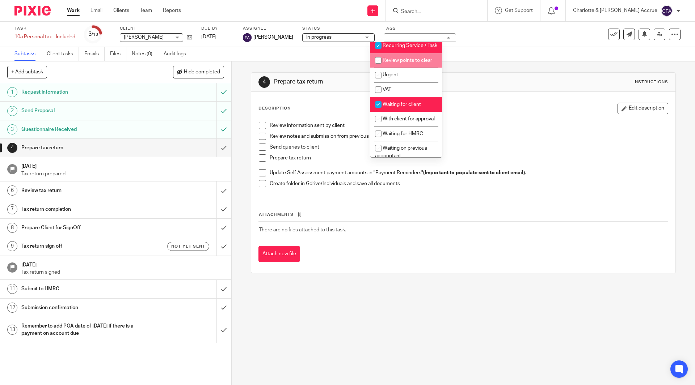
scroll to position [404, 0]
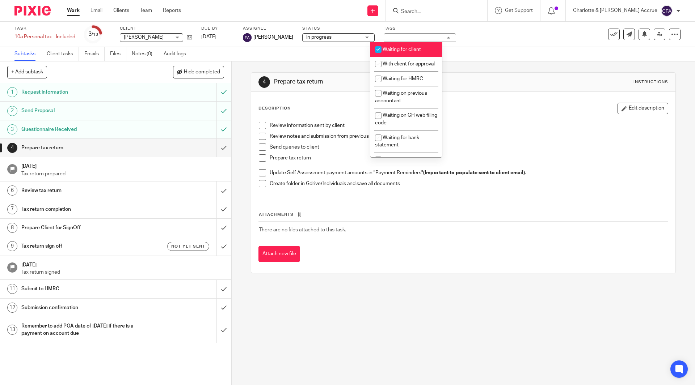
click at [416, 52] on span "Waiting for client" at bounding box center [401, 49] width 38 height 5
checkbox input "false"
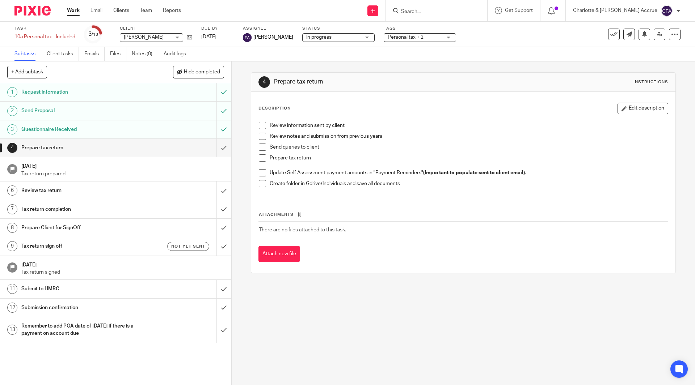
click at [499, 55] on div "Subtasks Client tasks Emails Files Notes (0) Audit logs" at bounding box center [347, 54] width 695 height 14
click at [619, 107] on button "Edit description" at bounding box center [642, 109] width 51 height 12
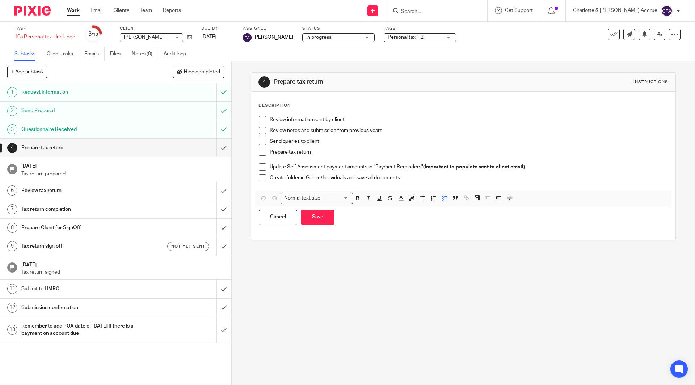
click at [336, 105] on div "Description" at bounding box center [462, 106] width 409 height 6
click at [298, 103] on div "Description" at bounding box center [462, 106] width 409 height 6
click at [351, 120] on p "Review information sent by client" at bounding box center [469, 119] width 398 height 7
click at [405, 178] on p "Create folder in Gdrive/Individuals and save all documents" at bounding box center [469, 177] width 398 height 7
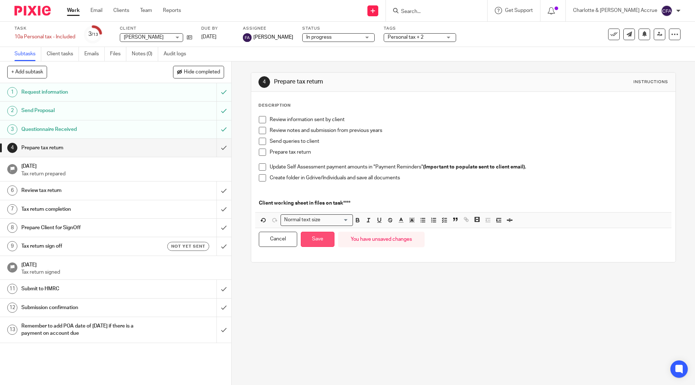
click at [323, 237] on button "Save" at bounding box center [318, 240] width 34 height 16
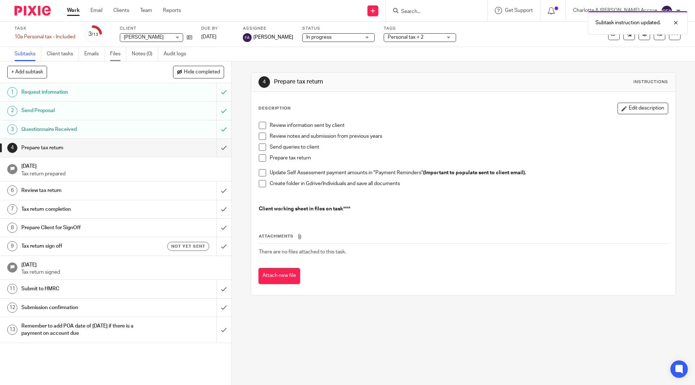
click at [113, 48] on link "Files" at bounding box center [118, 54] width 16 height 14
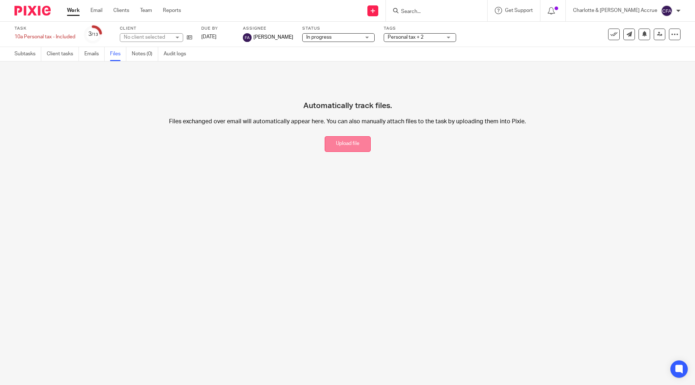
click at [335, 144] on button "Upload file" at bounding box center [348, 144] width 46 height 16
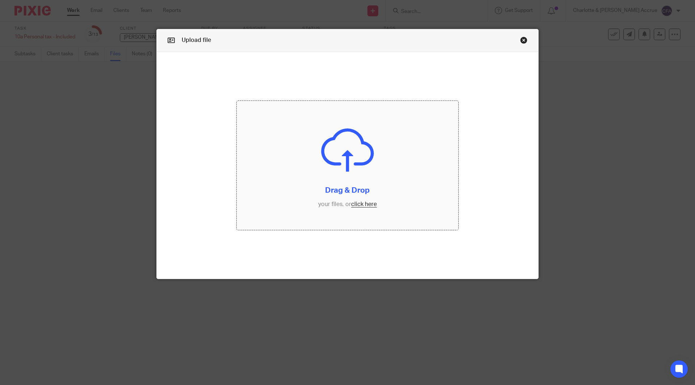
click at [356, 210] on input "file" at bounding box center [348, 166] width 222 height 130
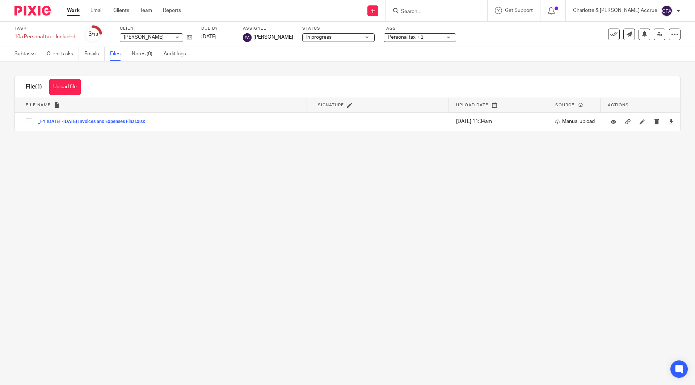
click at [666, 9] on img at bounding box center [667, 11] width 12 height 12
click at [637, 50] on li "Logout" at bounding box center [652, 50] width 48 height 10
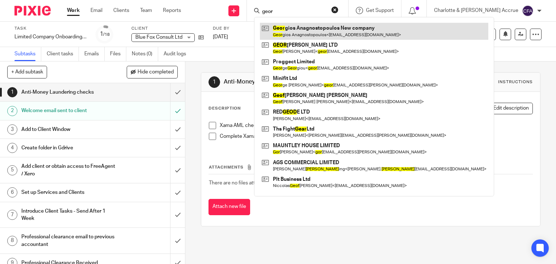
type input "geor"
click at [326, 32] on link at bounding box center [374, 31] width 228 height 17
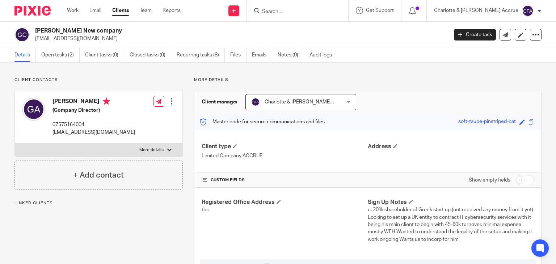
click at [96, 33] on h2 "[PERSON_NAME] New company" at bounding box center [198, 31] width 326 height 8
copy div "[PERSON_NAME] New company"
click at [311, 9] on input "Search" at bounding box center [293, 12] width 65 height 7
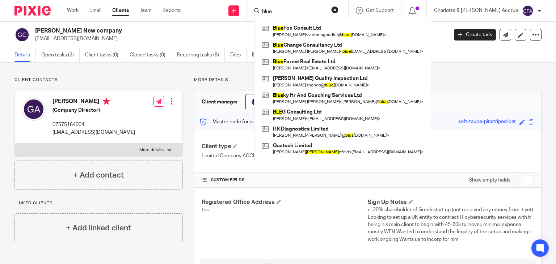
click at [298, 9] on input "blue" at bounding box center [293, 12] width 65 height 7
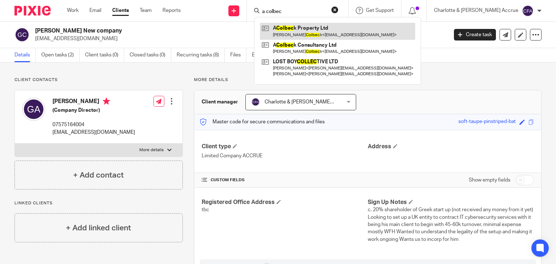
type input "a colbec"
click at [311, 29] on link at bounding box center [337, 31] width 155 height 17
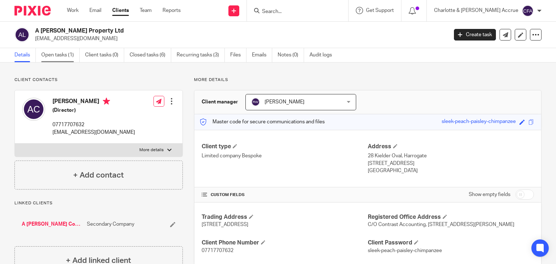
click at [66, 50] on link "Open tasks (1)" at bounding box center [60, 55] width 38 height 14
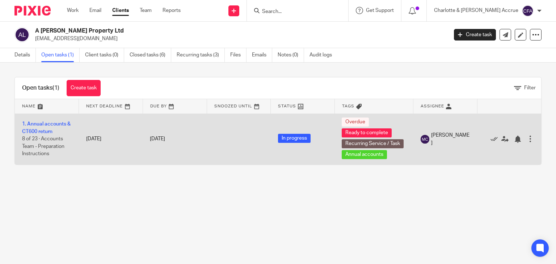
click at [50, 127] on td "1. Annual accounts & CT600 return 8 of 23 · Accounts Team - Preparation Instruc…" at bounding box center [47, 139] width 64 height 51
click at [51, 122] on link "1. Annual accounts & CT600 return" at bounding box center [46, 128] width 48 height 12
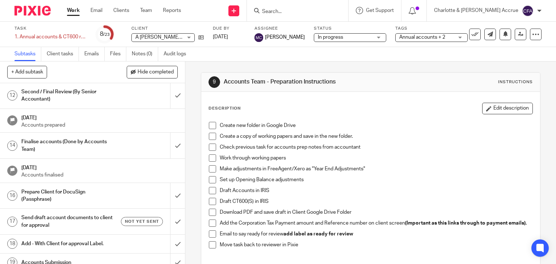
scroll to position [262, 0]
click at [99, 205] on h1 "Prepare Client for DocuSign (Passphrase)" at bounding box center [68, 196] width 94 height 18
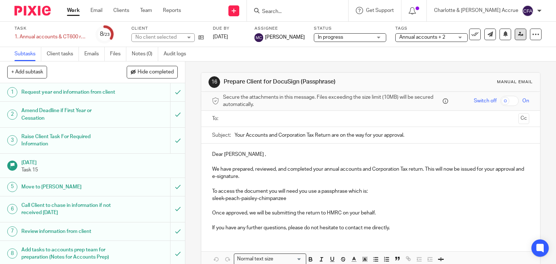
click at [518, 35] on link at bounding box center [520, 35] width 12 height 12
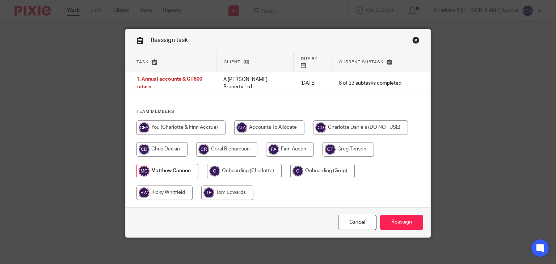
click at [414, 43] on link "Close this dialog window" at bounding box center [415, 42] width 7 height 10
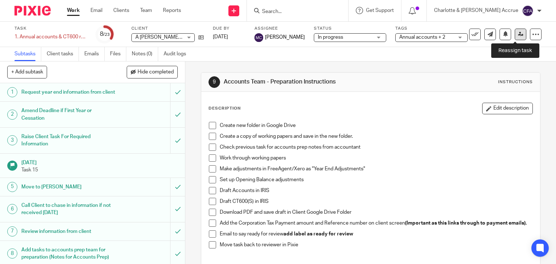
click at [518, 38] on link at bounding box center [520, 35] width 12 height 12
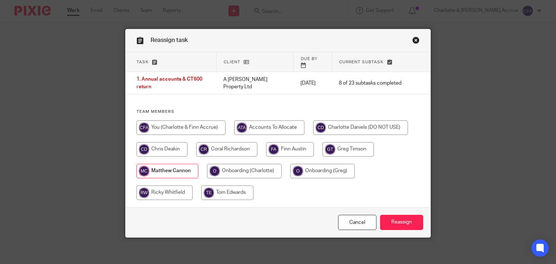
click at [276, 148] on input "radio" at bounding box center [290, 149] width 48 height 14
radio input "true"
click at [402, 217] on input "Reassign" at bounding box center [401, 223] width 43 height 16
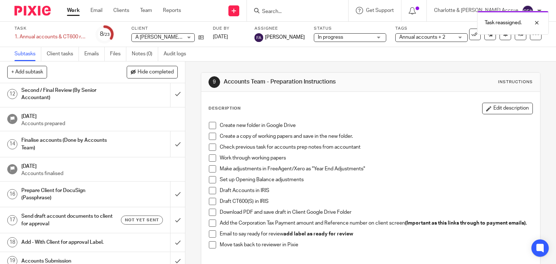
scroll to position [263, 0]
click at [66, 203] on h1 "Prepare Client for DocuSign (Passphrase)" at bounding box center [68, 195] width 94 height 18
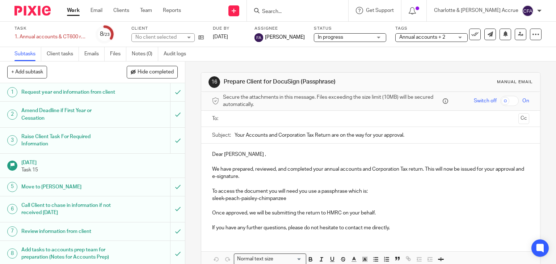
click at [228, 119] on input "text" at bounding box center [370, 119] width 290 height 8
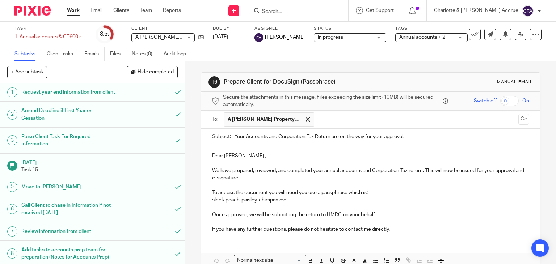
click at [212, 201] on p "sleek-peach-paisley-chimpanzee" at bounding box center [370, 199] width 317 height 7
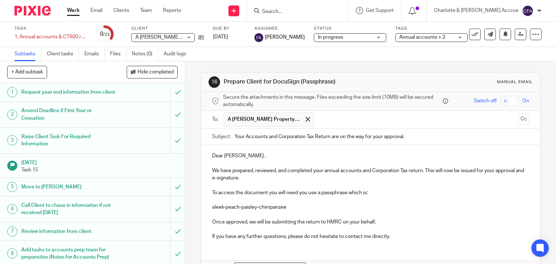
scroll to position [46, 0]
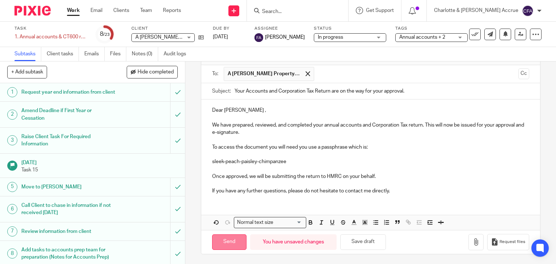
click at [218, 238] on input "Send" at bounding box center [229, 242] width 34 height 16
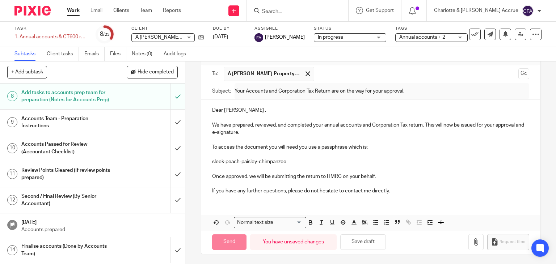
type input "Sent"
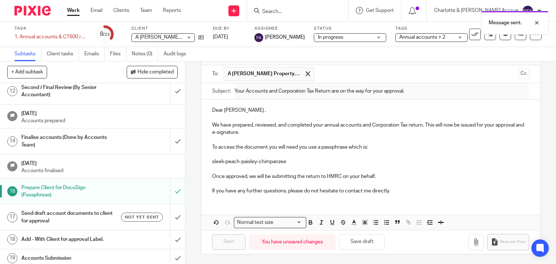
scroll to position [267, 0]
click at [73, 217] on h1 "Send draft account documents to client for approval" at bounding box center [68, 216] width 94 height 18
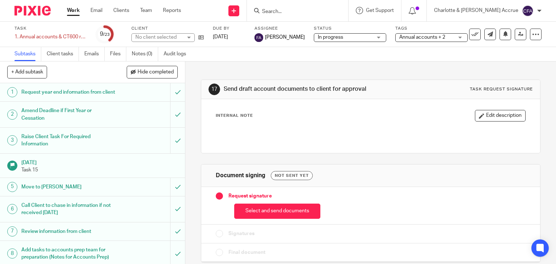
click at [288, 213] on button "Select and send documents" at bounding box center [277, 212] width 86 height 16
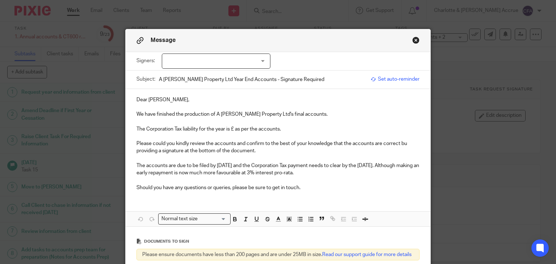
click at [234, 64] on div at bounding box center [216, 61] width 109 height 15
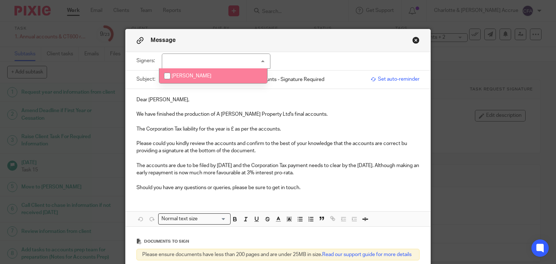
click at [215, 73] on li "[PERSON_NAME]" at bounding box center [213, 75] width 108 height 15
checkbox input "true"
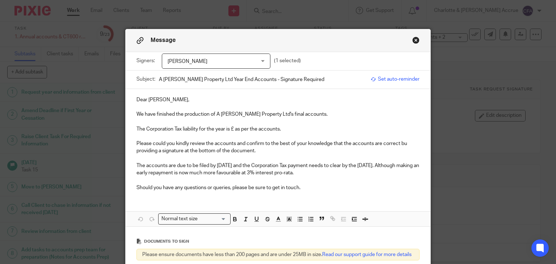
click at [232, 128] on p "The Corporation Tax liability for the year is £ as per the accounts." at bounding box center [277, 129] width 283 height 7
drag, startPoint x: 339, startPoint y: 173, endPoint x: 243, endPoint y: 163, distance: 96.7
click at [243, 163] on p "The accounts are due to be filed by 30 Nov 2025 and the Corporation Tax payment…" at bounding box center [277, 169] width 283 height 15
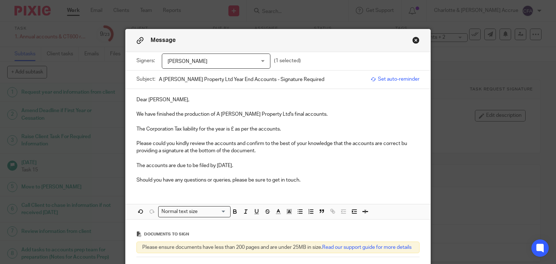
scroll to position [26, 0]
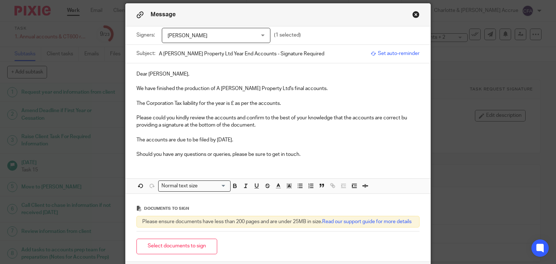
click at [232, 103] on p "The Corporation Tax liability for the year is £ as per the accounts." at bounding box center [277, 103] width 283 height 7
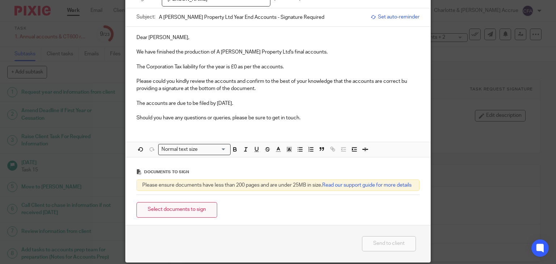
click at [145, 218] on button "Select documents to sign" at bounding box center [176, 210] width 81 height 16
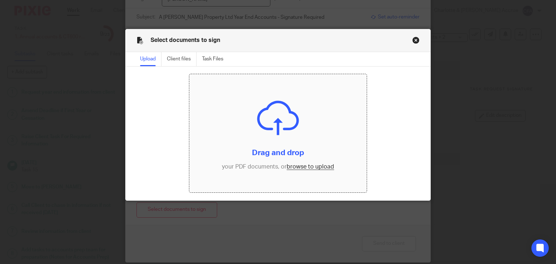
click at [313, 167] on input "file" at bounding box center [277, 133] width 177 height 118
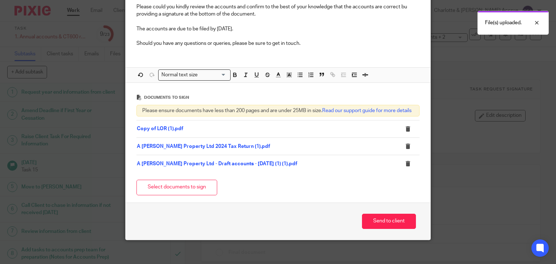
scroll to position [148, 0]
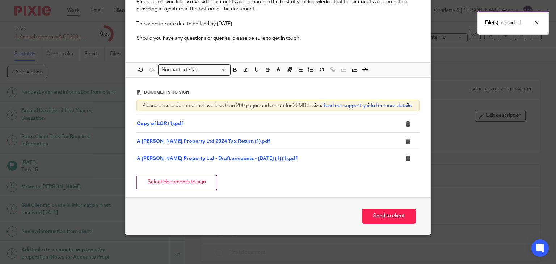
click at [395, 224] on div "Send to client" at bounding box center [278, 217] width 305 height 38
click at [401, 210] on button "Send to client" at bounding box center [389, 217] width 54 height 16
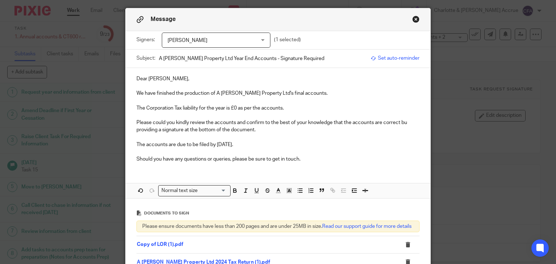
scroll to position [0, 0]
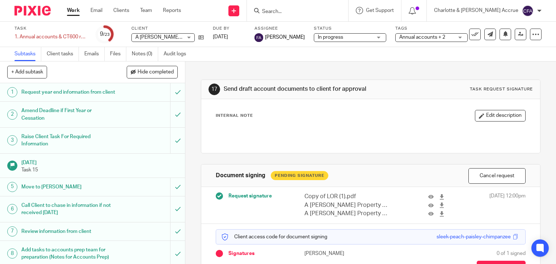
click at [403, 36] on span "Annual accounts + 2" at bounding box center [422, 37] width 46 height 5
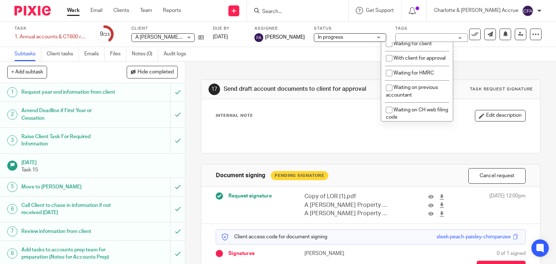
scroll to position [412, 0]
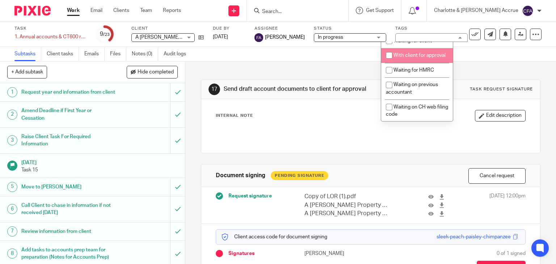
click at [408, 63] on li "With client for approval" at bounding box center [417, 55] width 72 height 15
checkbox input "true"
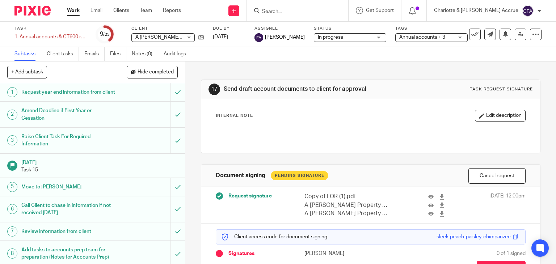
click at [319, 43] on div "Task 1. Annual accounts & CT600 return Save 1. Annual accounts & CT600 return 9…" at bounding box center [278, 34] width 556 height 25
click at [67, 9] on link "Work" at bounding box center [73, 10] width 13 height 7
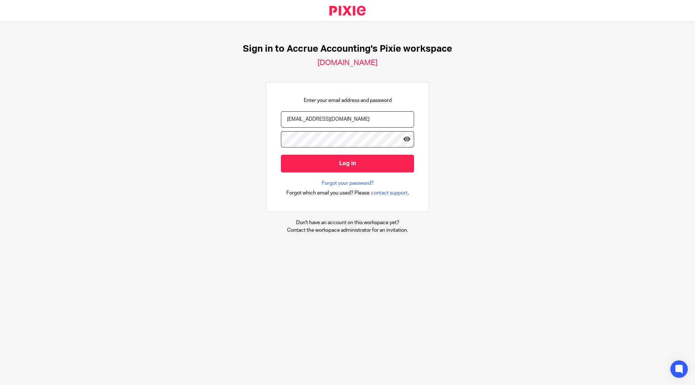
click at [312, 127] on input "[EMAIL_ADDRESS][DOMAIN_NAME]" at bounding box center [347, 119] width 133 height 16
type input "[PERSON_NAME][EMAIL_ADDRESS][DOMAIN_NAME]"
click at [326, 164] on input "Log in" at bounding box center [347, 164] width 133 height 18
